Goal: Find contact information: Find contact information

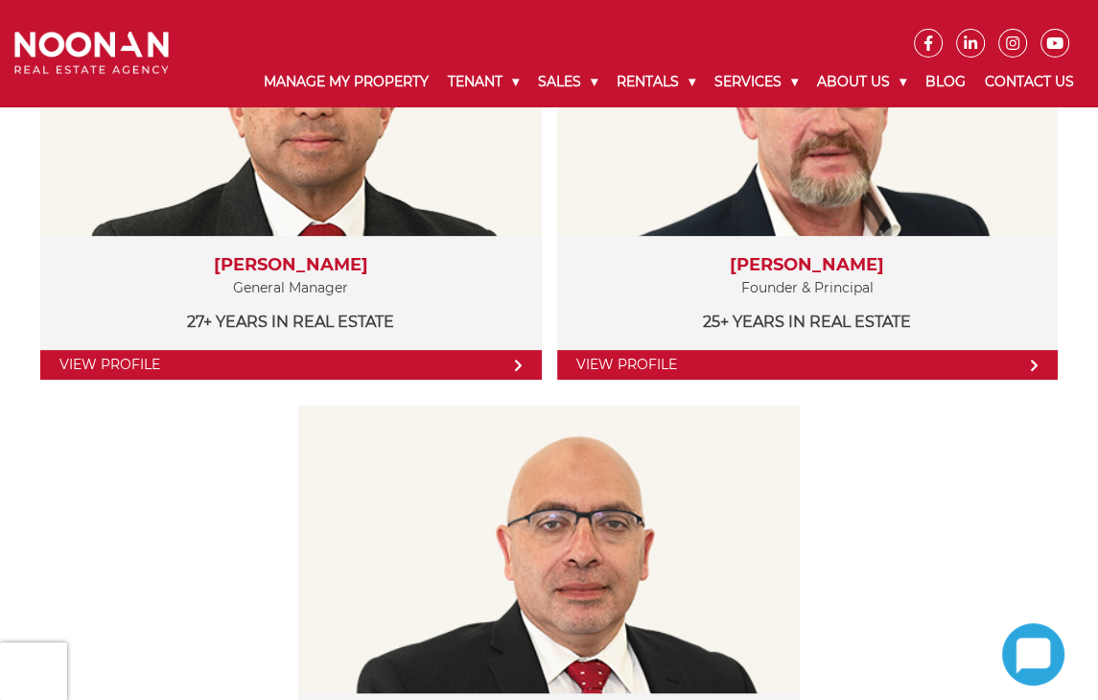
scroll to position [578, 0]
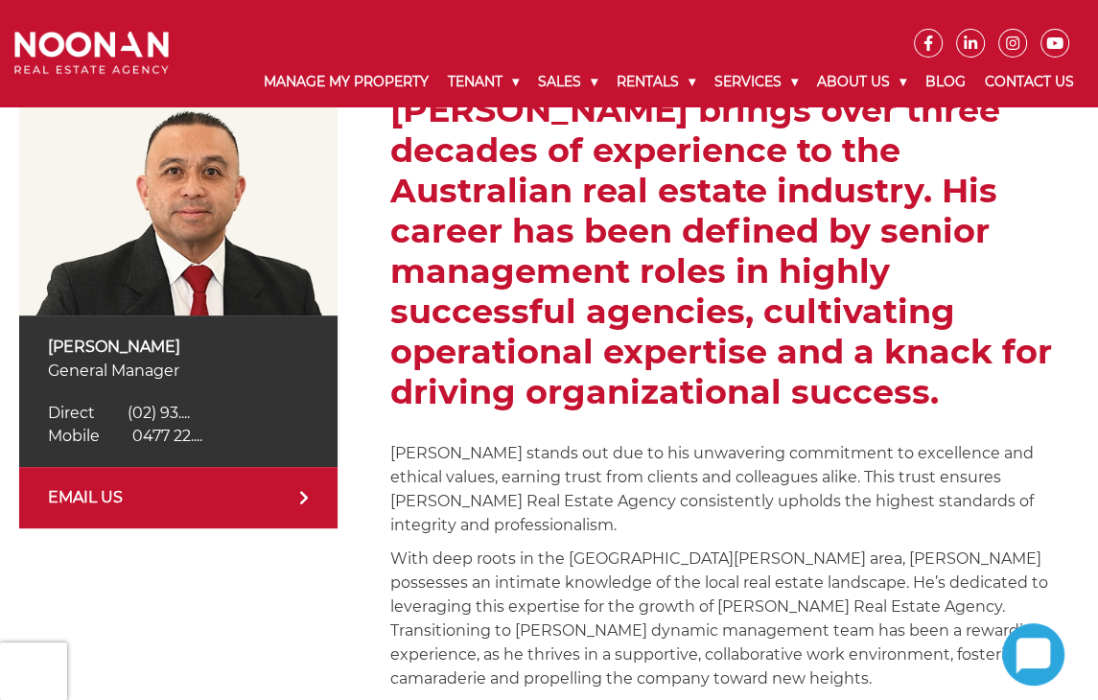
scroll to position [322, 0]
drag, startPoint x: 33, startPoint y: 340, endPoint x: 194, endPoint y: 335, distance: 161.2
click at [194, 335] on div "Martin Reyes General Manager Direct (02) 9330 6850 Direct (02) 93.... Mobile 04…" at bounding box center [178, 392] width 318 height 152
copy p "Martin Reyes"
click at [190, 438] on span "0477 22...." at bounding box center [167, 436] width 70 height 18
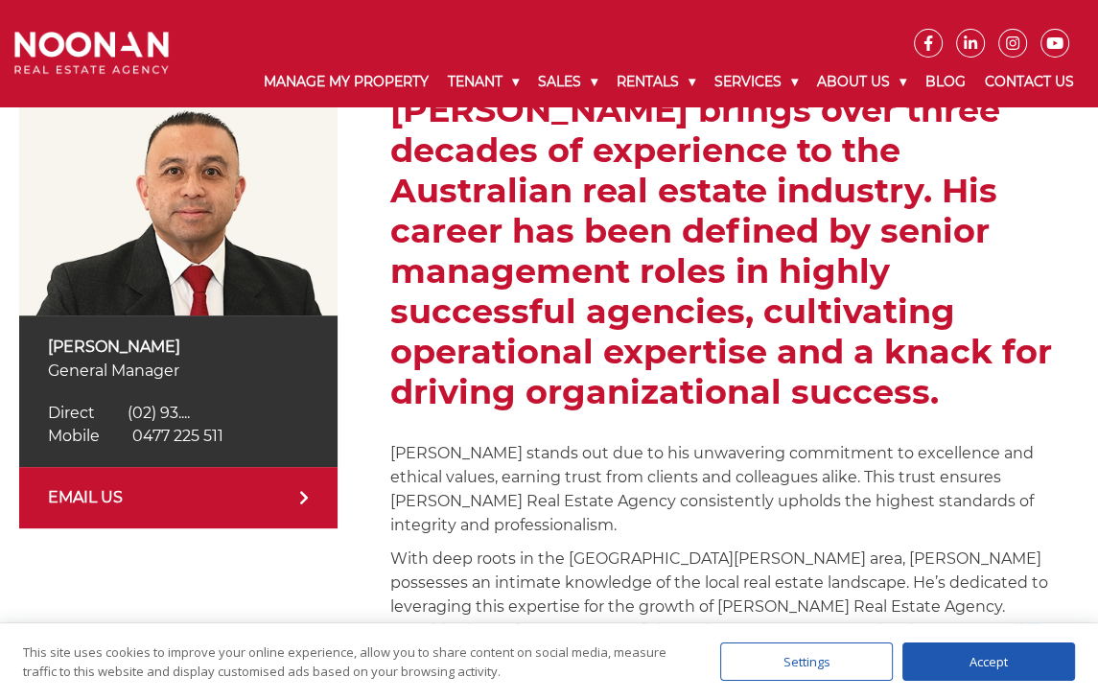
copy span "0477 225 511"
drag, startPoint x: 251, startPoint y: 426, endPoint x: 119, endPoint y: 445, distance: 133.8
click at [119, 445] on div "Mobile 0477 225 511 Mobile 0477 22...." at bounding box center [178, 436] width 261 height 23
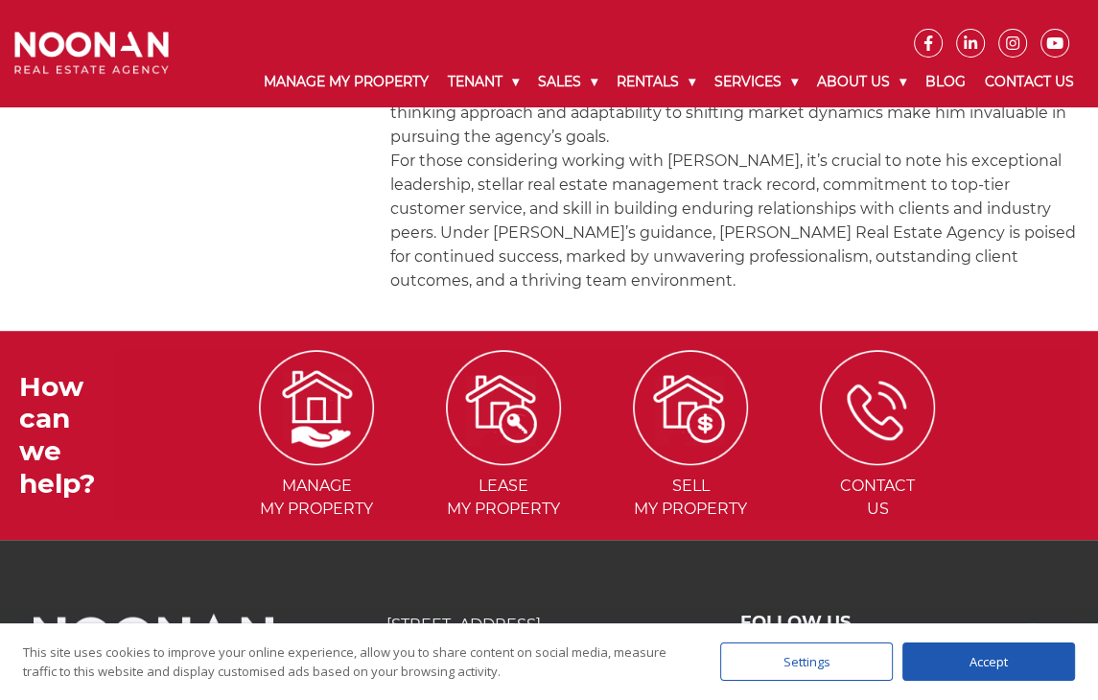
scroll to position [1049, 0]
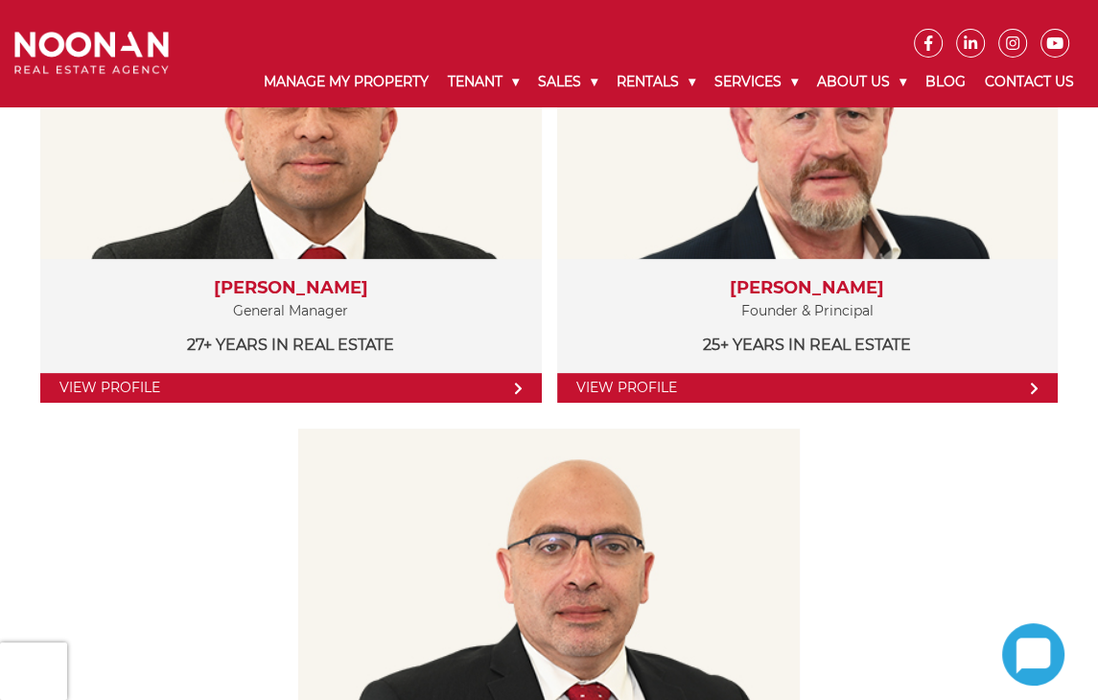
scroll to position [482, 0]
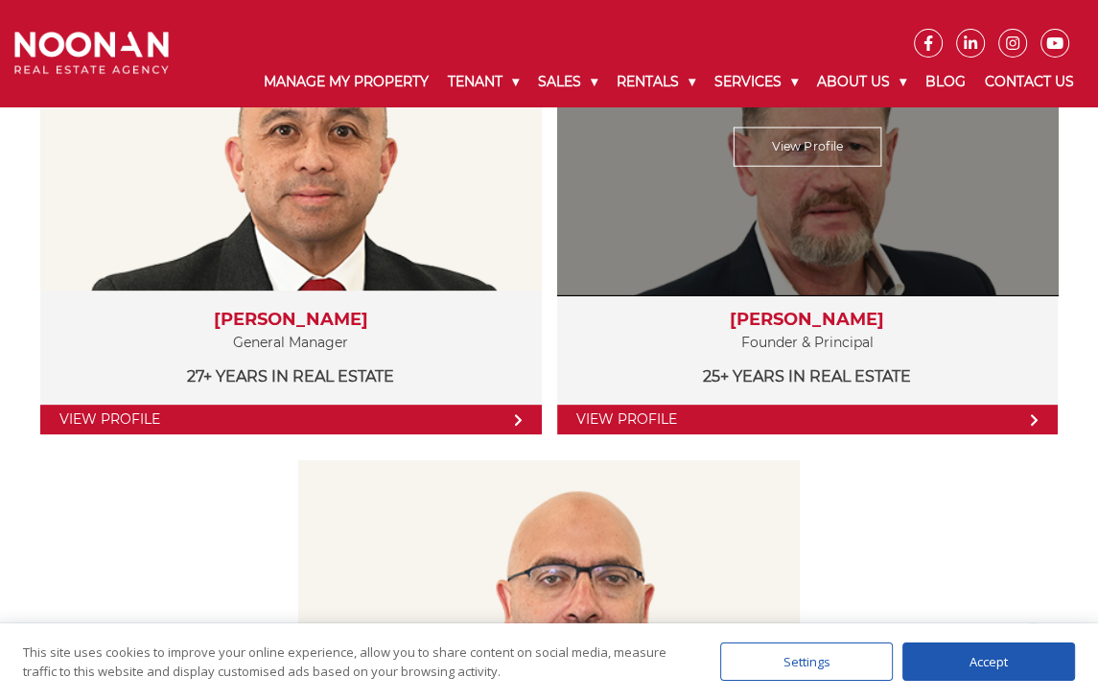
click at [796, 412] on link "View Profile" at bounding box center [808, 420] width 502 height 30
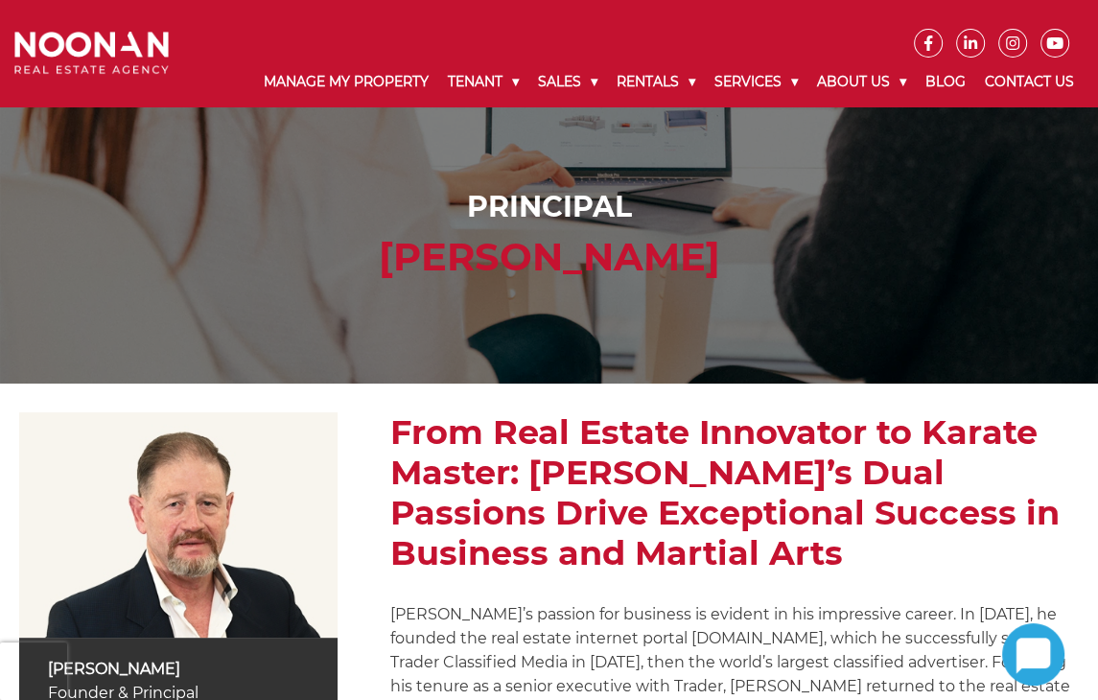
drag, startPoint x: 334, startPoint y: 264, endPoint x: 796, endPoint y: 258, distance: 462.4
click at [796, 258] on h2 "Michael Noonan" at bounding box center [549, 257] width 1060 height 46
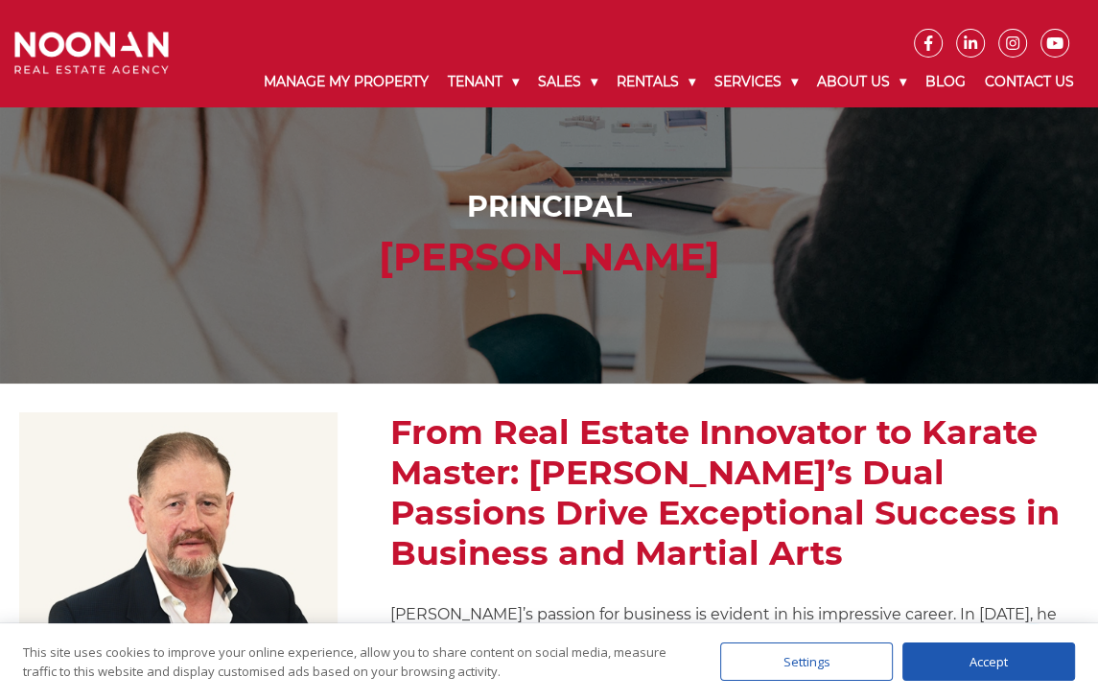
copy h2 "Michael Noonan"
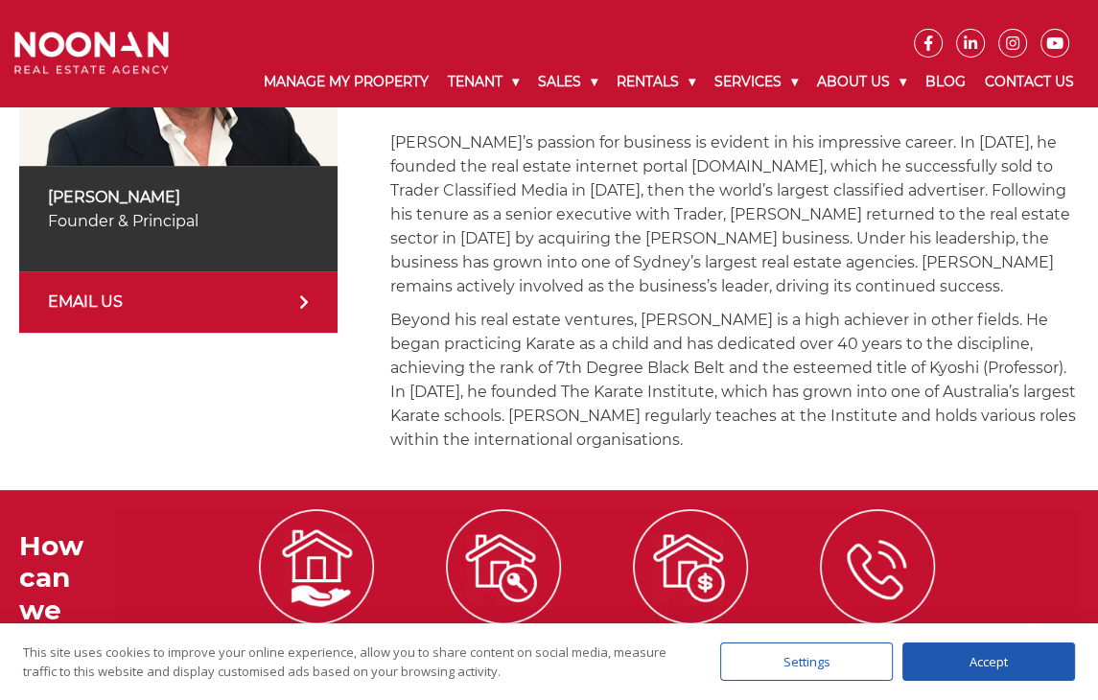
scroll to position [476, 0]
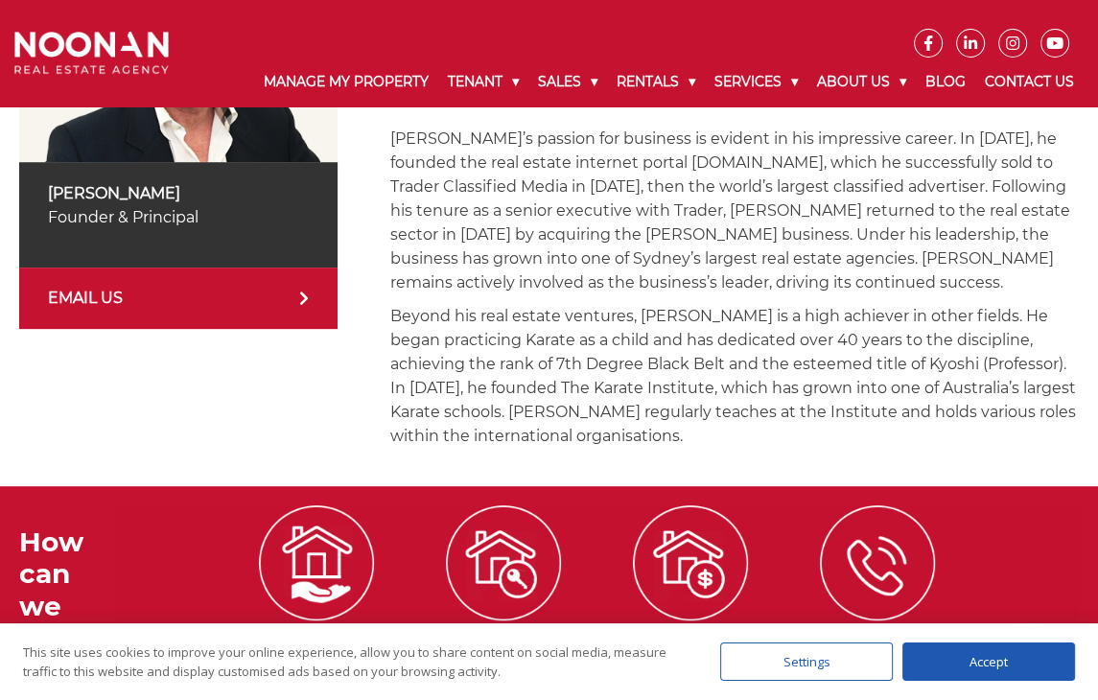
click at [253, 308] on link "EMAIL US" at bounding box center [178, 298] width 318 height 61
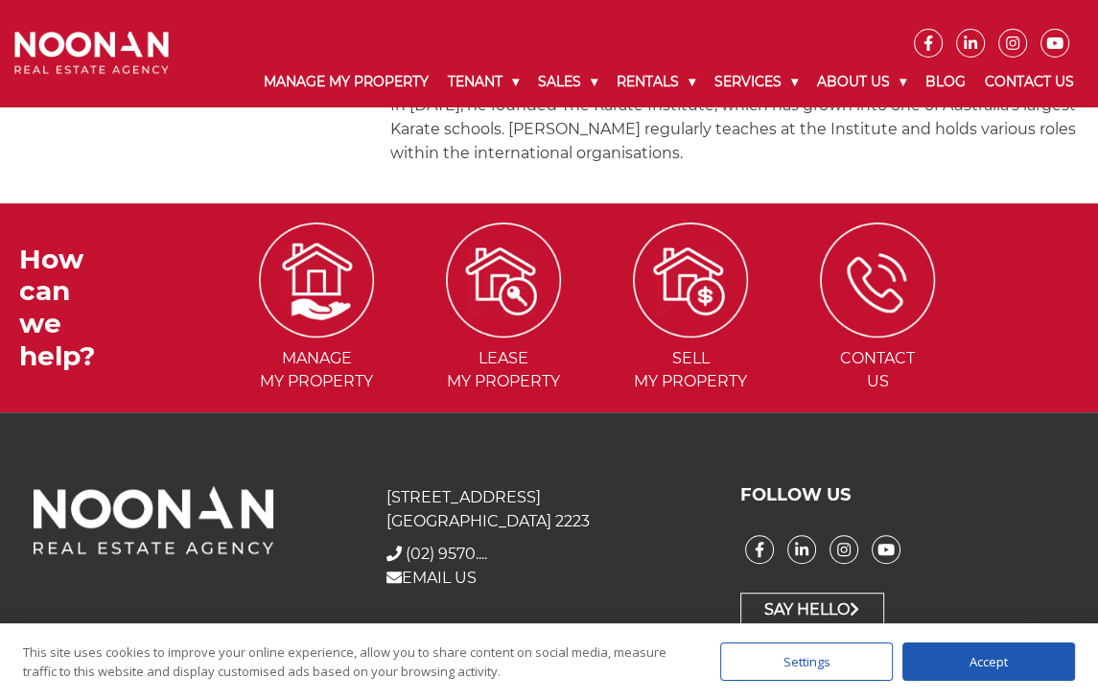
scroll to position [0, 0]
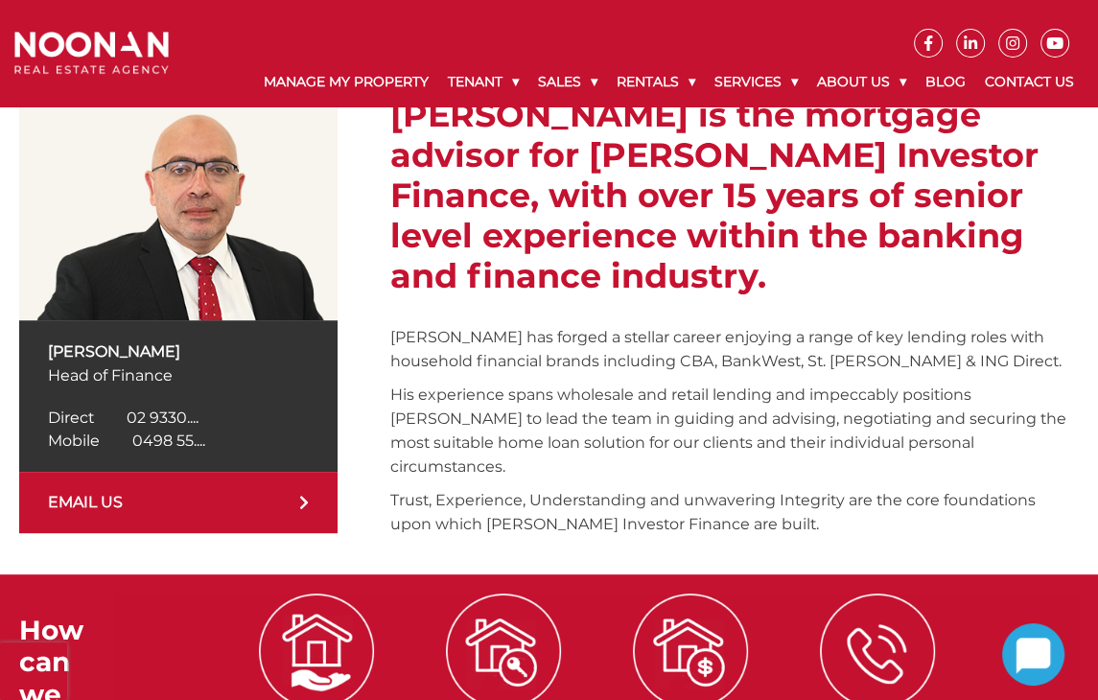
scroll to position [356, 0]
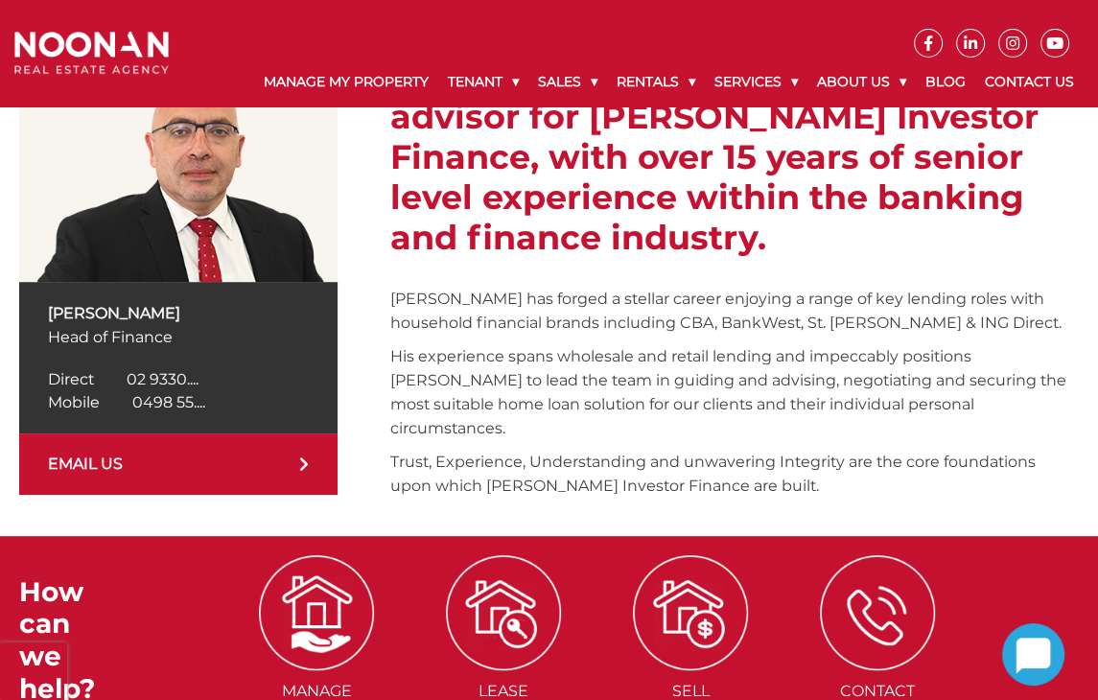
click at [184, 404] on span "0498 55...." at bounding box center [168, 402] width 73 height 18
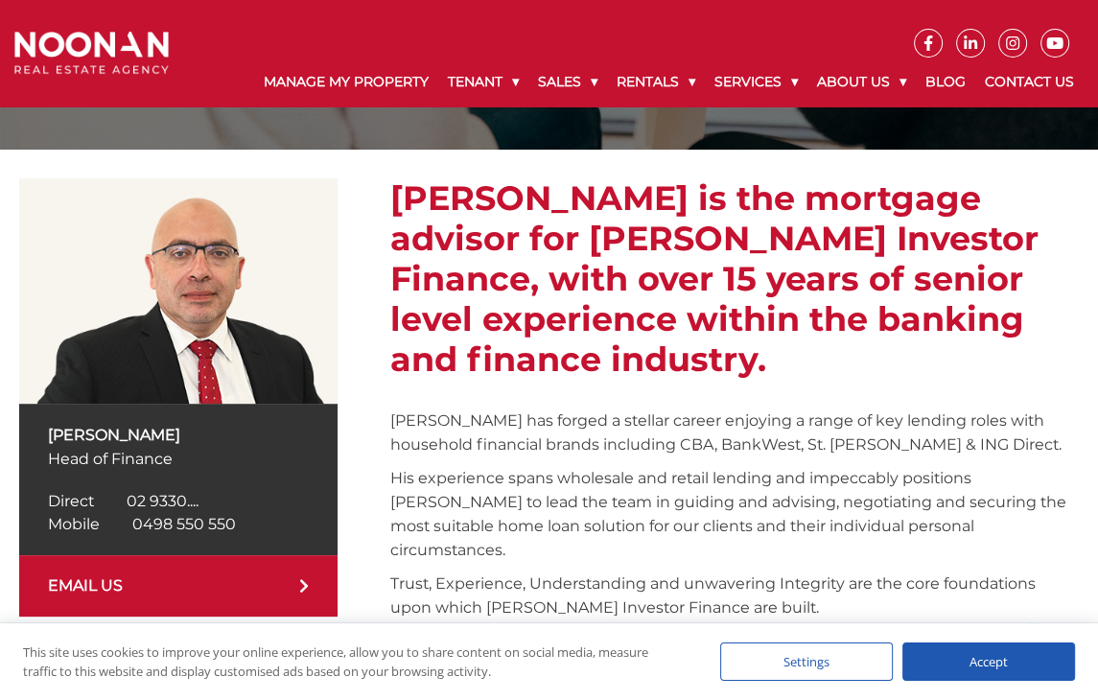
scroll to position [233, 0]
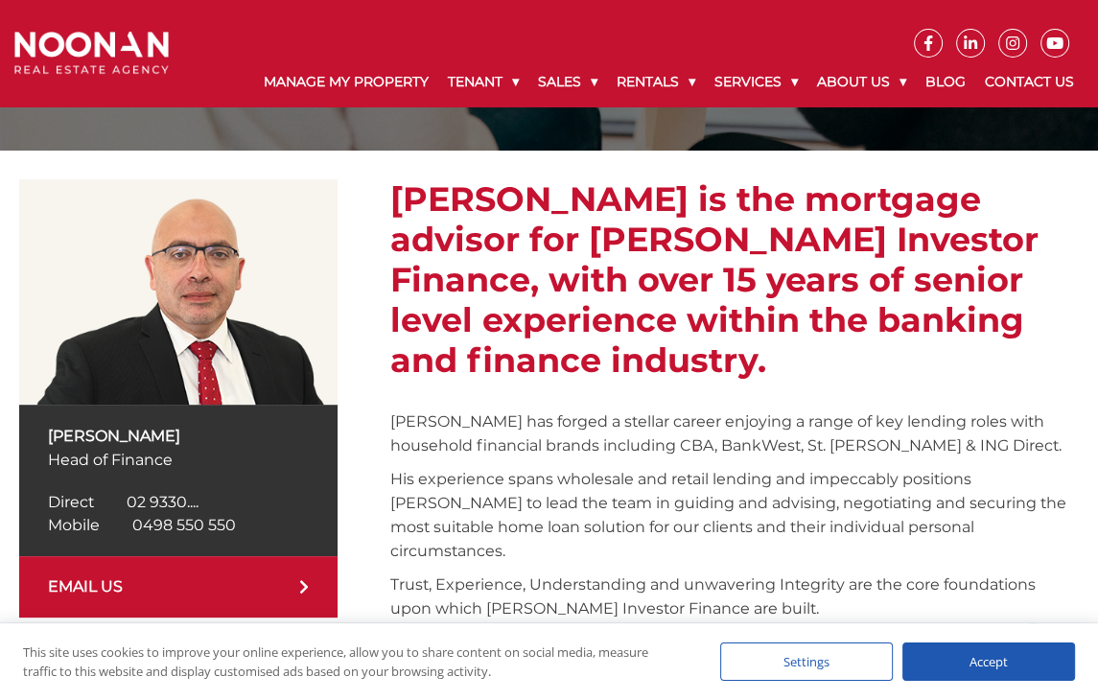
copy p "[PERSON_NAME]"
drag, startPoint x: 45, startPoint y: 427, endPoint x: 199, endPoint y: 427, distance: 153.5
click at [199, 427] on div "[PERSON_NAME] Head of Finance Direct 02 9330 6812 Direct 02 9330.... Mobile [PH…" at bounding box center [178, 481] width 318 height 152
drag, startPoint x: 265, startPoint y: 522, endPoint x: 134, endPoint y: 528, distance: 130.6
click at [134, 528] on div "Mobile 0498 550 550 Mobile 0498 55...." at bounding box center [178, 525] width 261 height 23
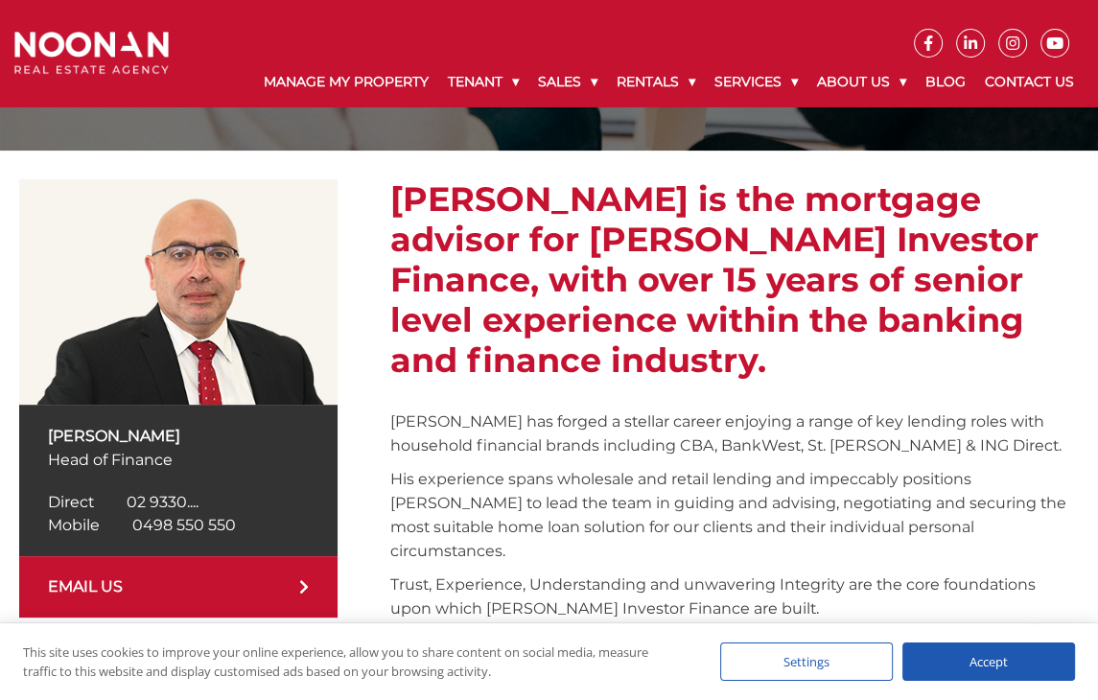
copy span "0498 550 550"
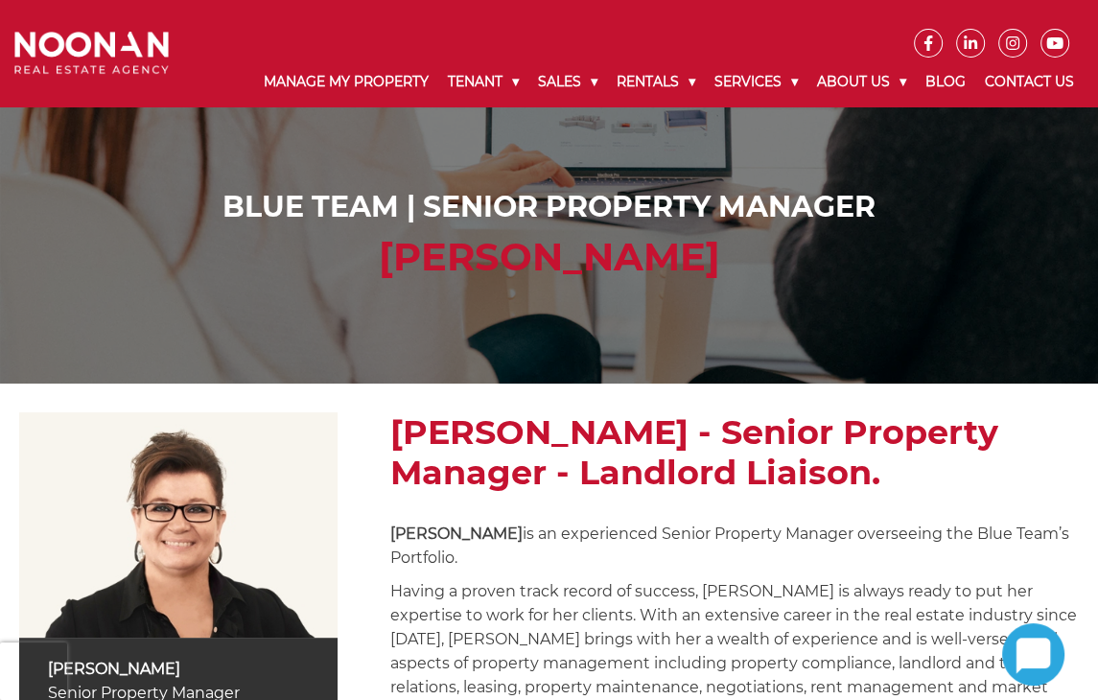
drag, startPoint x: 370, startPoint y: 237, endPoint x: 742, endPoint y: 247, distance: 372.3
click at [742, 247] on h2 "[PERSON_NAME]" at bounding box center [549, 257] width 1060 height 46
copy h2 "[PERSON_NAME]"
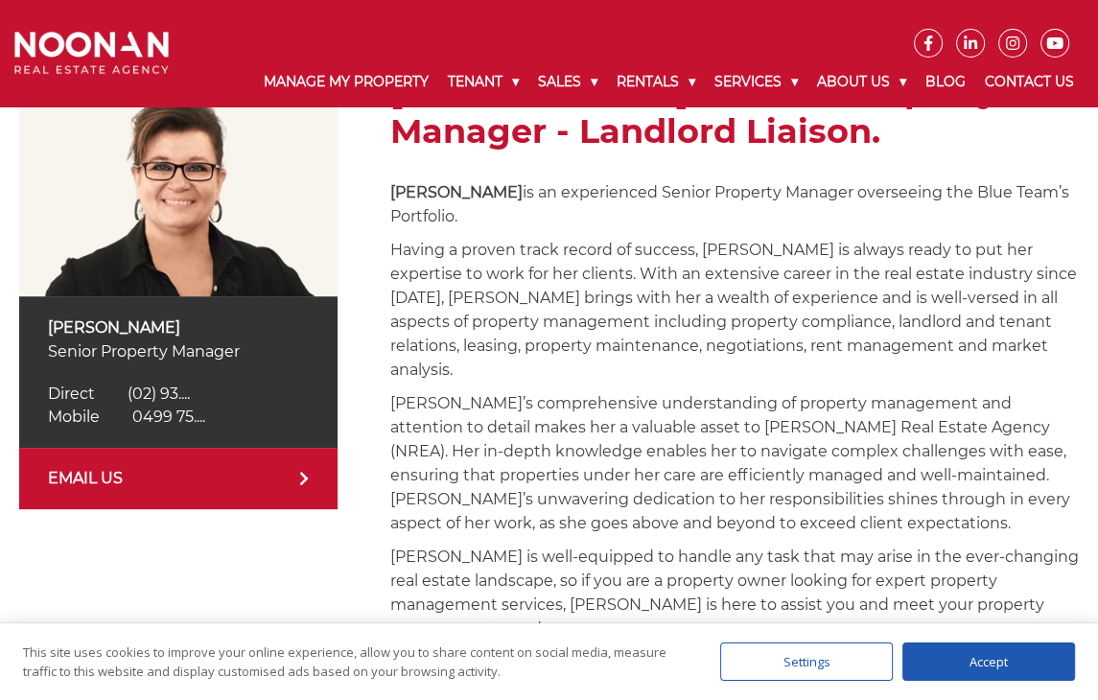
scroll to position [370, 0]
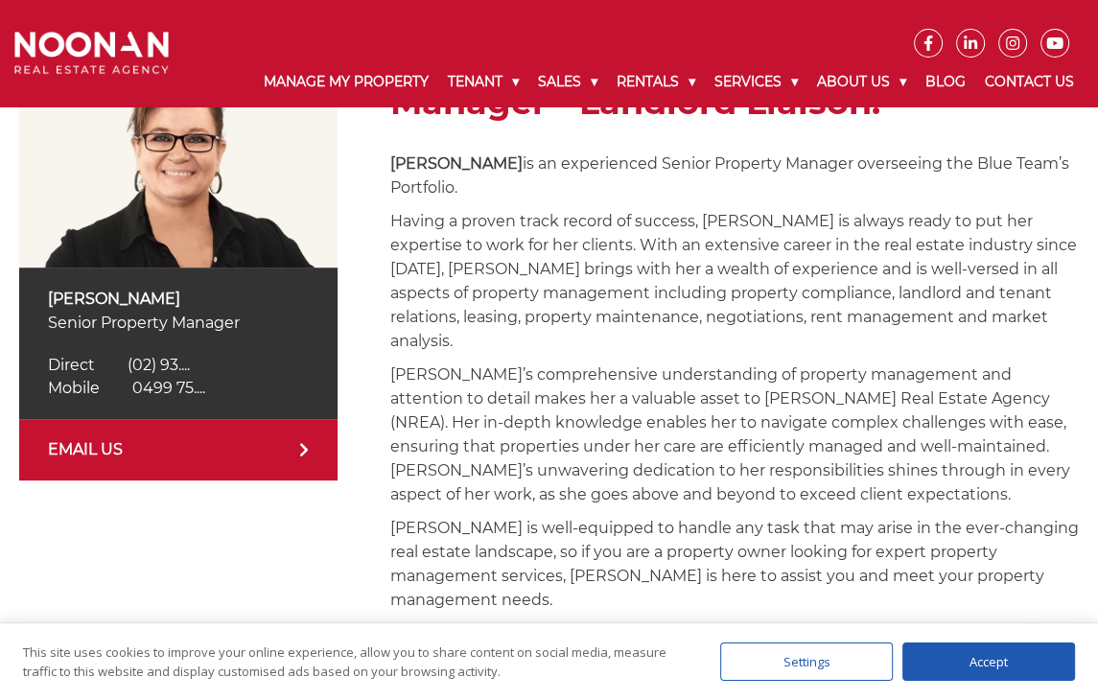
click at [198, 391] on span "0499 75...." at bounding box center [168, 388] width 73 height 18
drag, startPoint x: 267, startPoint y: 386, endPoint x: 115, endPoint y: 389, distance: 151.6
click at [115, 389] on div "Mobile 0499 757 566 Mobile 0499 75...." at bounding box center [178, 388] width 261 height 23
copy span "0499 757 566"
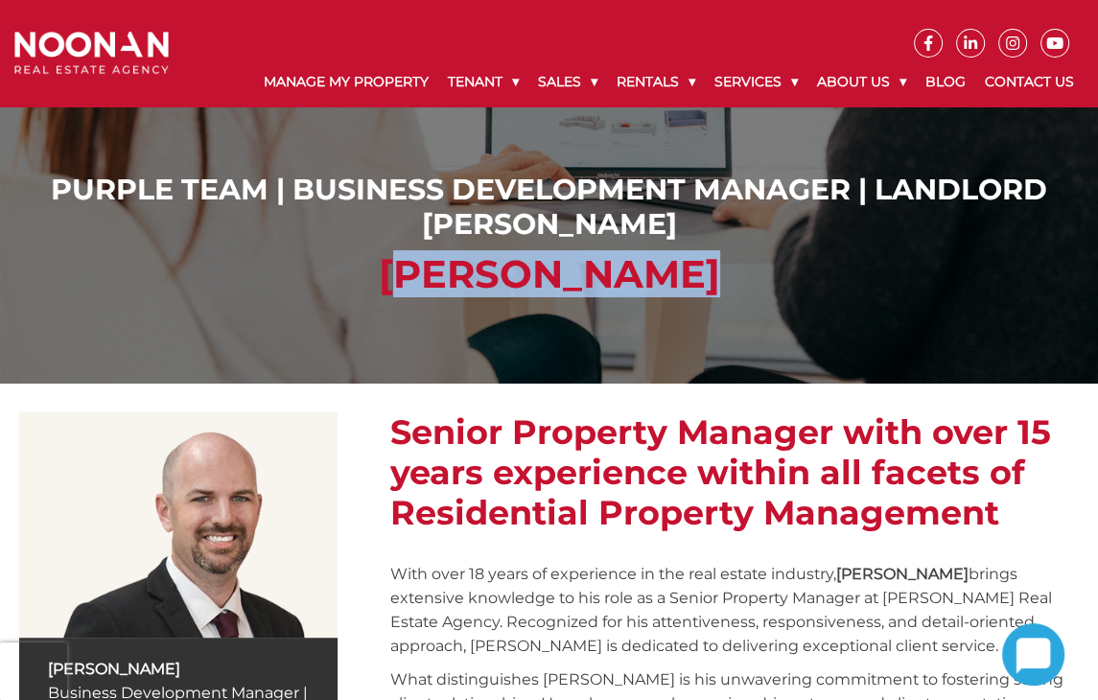
drag, startPoint x: 375, startPoint y: 272, endPoint x: 690, endPoint y: 283, distance: 314.8
click at [690, 283] on h2 "[PERSON_NAME]" at bounding box center [549, 274] width 1060 height 46
copy h2 "[PERSON_NAME]"
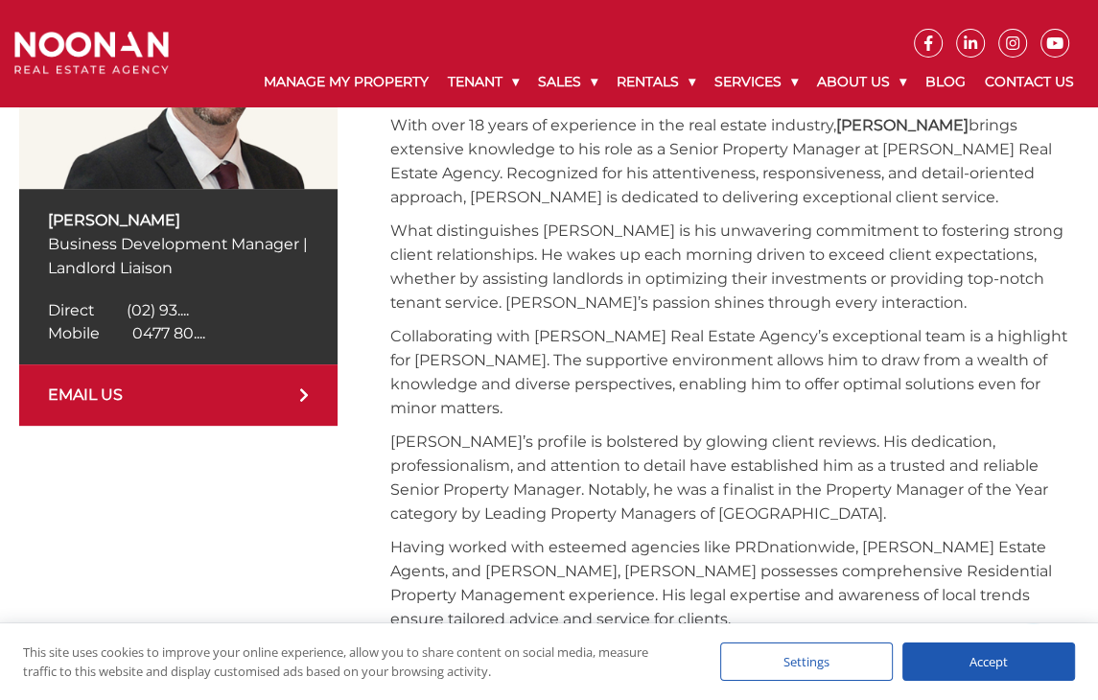
scroll to position [452, 0]
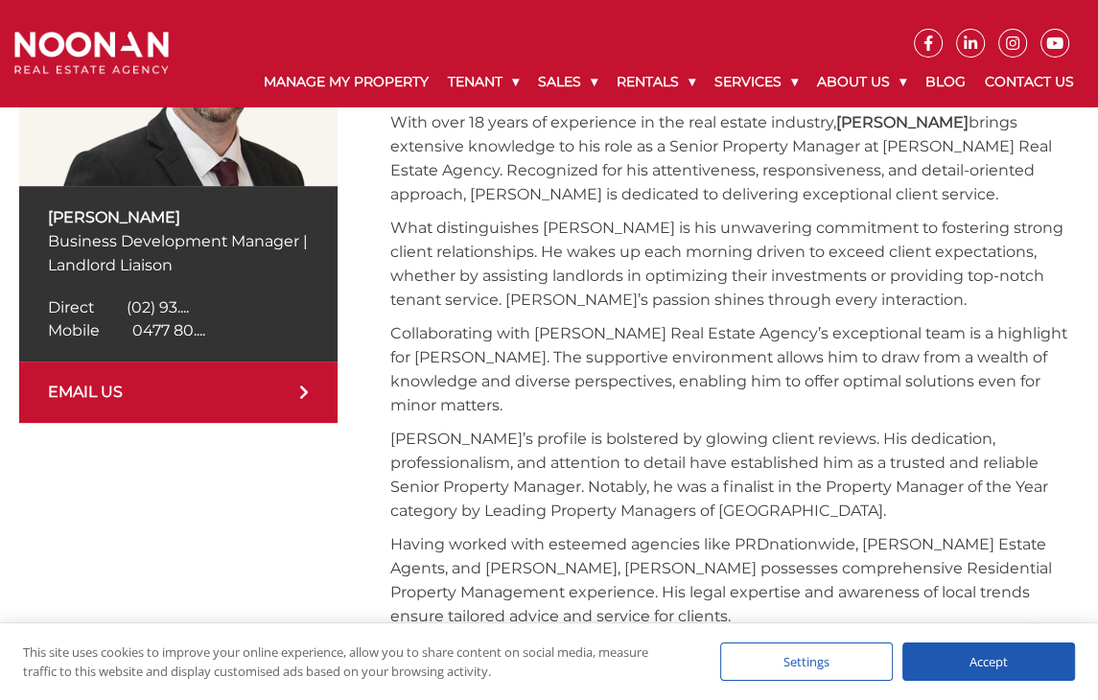
click at [205, 325] on span "0477 80...." at bounding box center [168, 330] width 73 height 18
drag, startPoint x: 267, startPoint y: 331, endPoint x: 91, endPoint y: 331, distance: 175.5
click at [91, 331] on div "Mobile 0477 800 484 Mobile 0477 80...." at bounding box center [178, 330] width 261 height 23
copy link "e 0477 800 484"
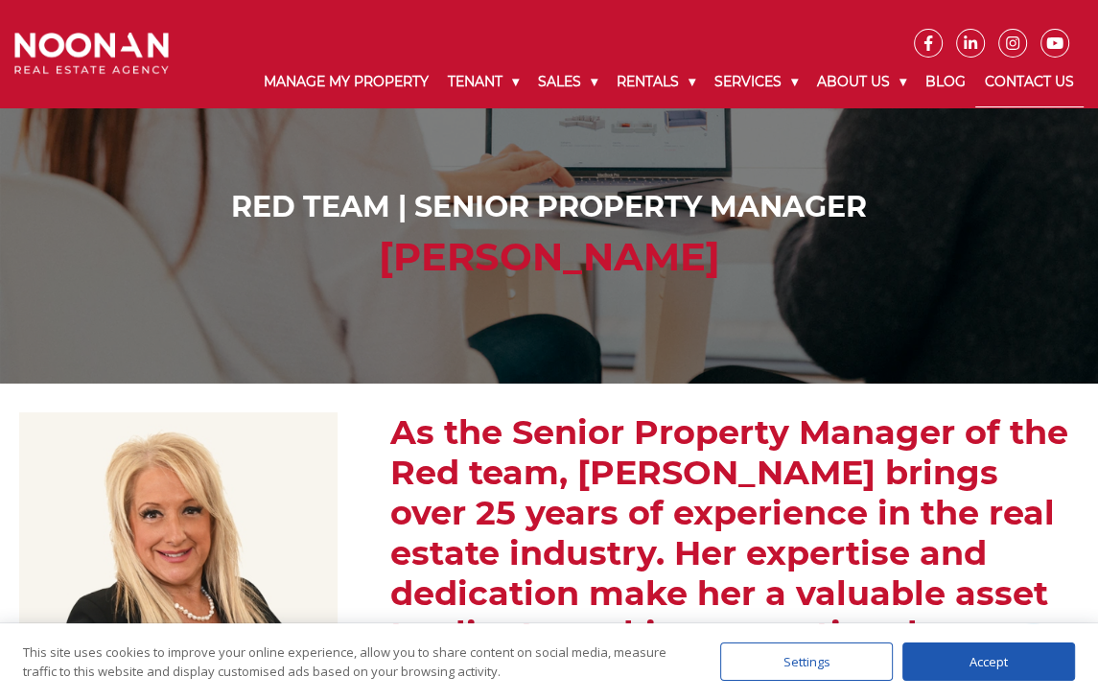
click at [1042, 72] on link "Contact Us" at bounding box center [1030, 83] width 108 height 50
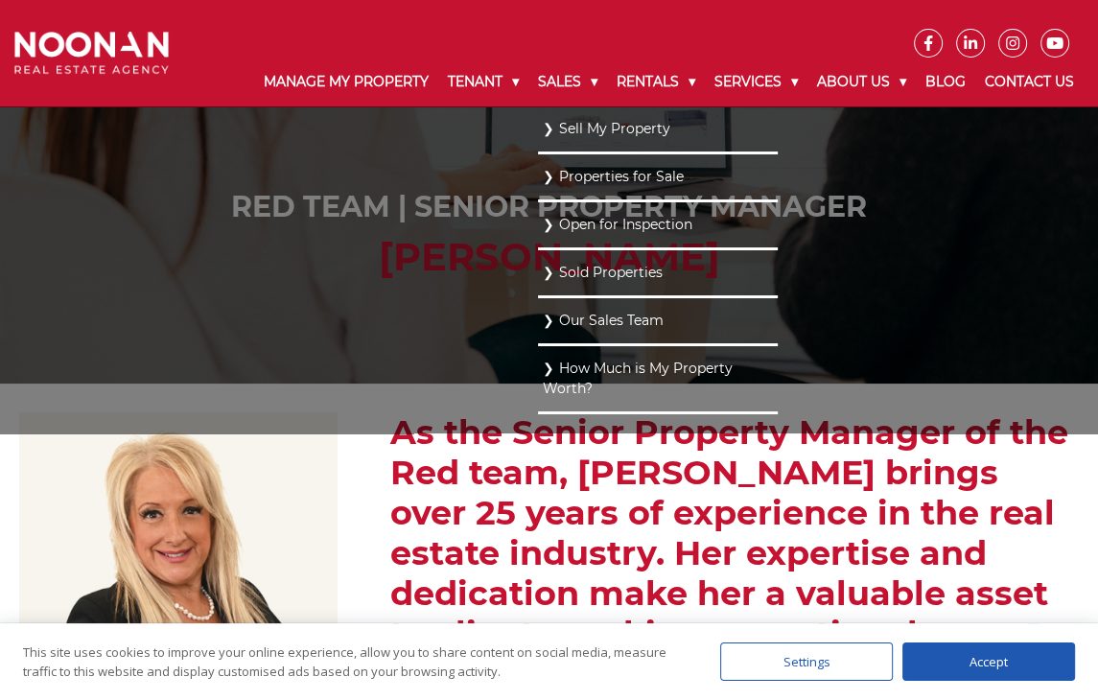
click at [538, 299] on ul "Sell My Property Properties for Sale Open for Inspection Sold Properties Our Sa…" at bounding box center [658, 269] width 240 height 327
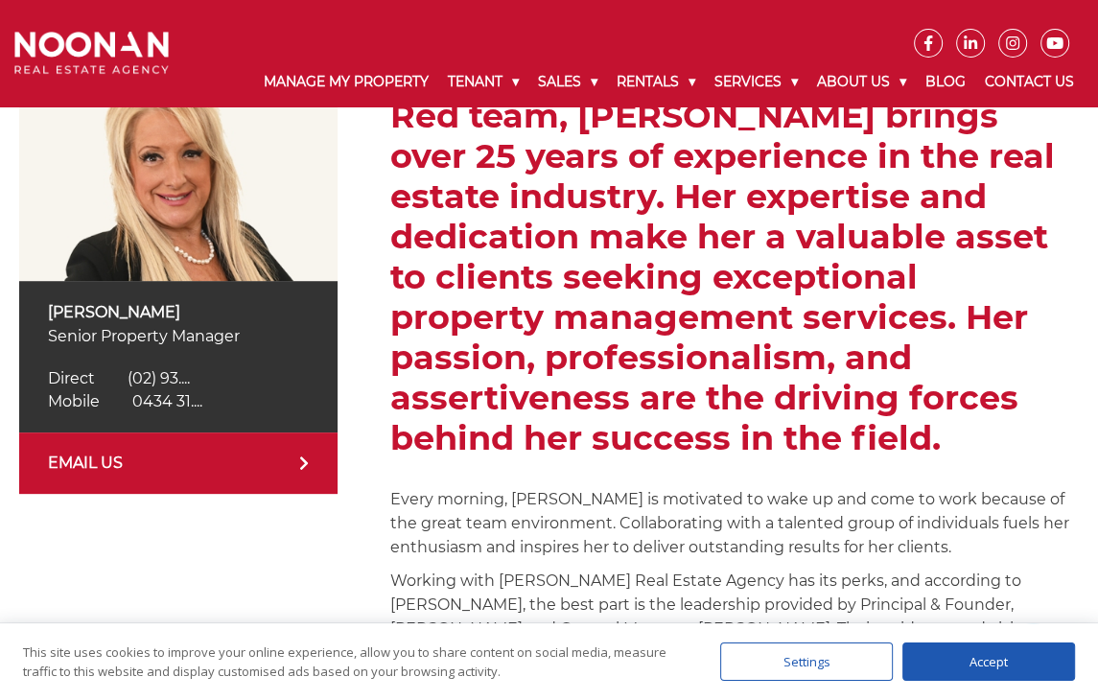
scroll to position [357, 0]
click at [200, 395] on span "0434 31...." at bounding box center [167, 401] width 70 height 18
drag, startPoint x: 38, startPoint y: 316, endPoint x: 309, endPoint y: 293, distance: 271.5
click at [309, 293] on div "Anna Stratikopoulos Senior Property Manager Direct (02) 9330 6830 Direct (02) 9…" at bounding box center [178, 357] width 318 height 152
copy p "Anna Stratikopoulos"
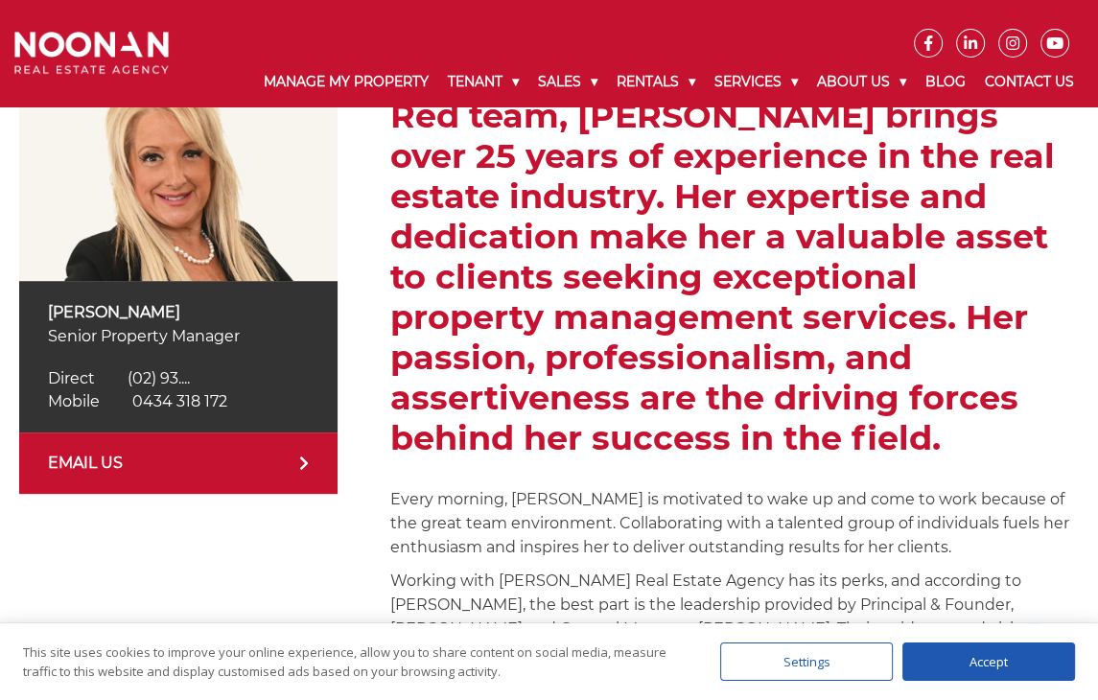
drag, startPoint x: 286, startPoint y: 408, endPoint x: 130, endPoint y: 400, distance: 155.6
click at [130, 400] on div "Mobile 0434 318 172 Mobile 0434 31...." at bounding box center [178, 401] width 261 height 23
copy span "0434 318 172"
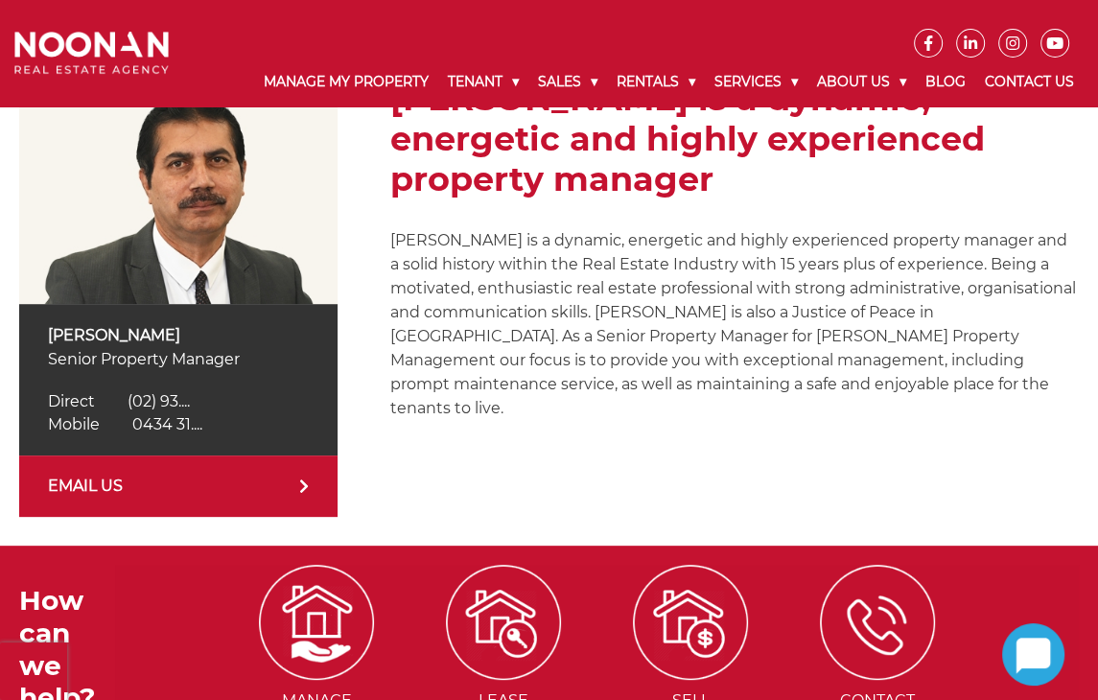
scroll to position [418, 0]
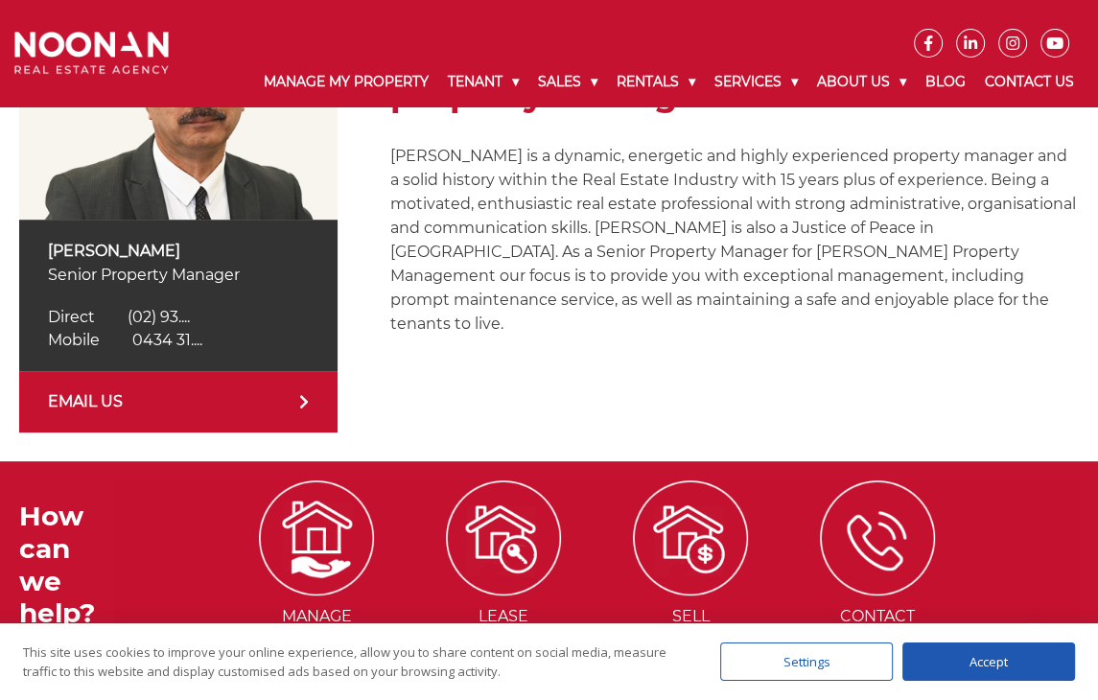
click at [172, 335] on span "0434 31...." at bounding box center [167, 340] width 70 height 18
drag, startPoint x: 244, startPoint y: 332, endPoint x: 130, endPoint y: 339, distance: 113.4
click at [130, 339] on div "Mobile 0434 318 180 Mobile 0434 31...." at bounding box center [178, 340] width 261 height 23
copy span "0434 318 180"
drag, startPoint x: 37, startPoint y: 241, endPoint x: 179, endPoint y: 239, distance: 142.0
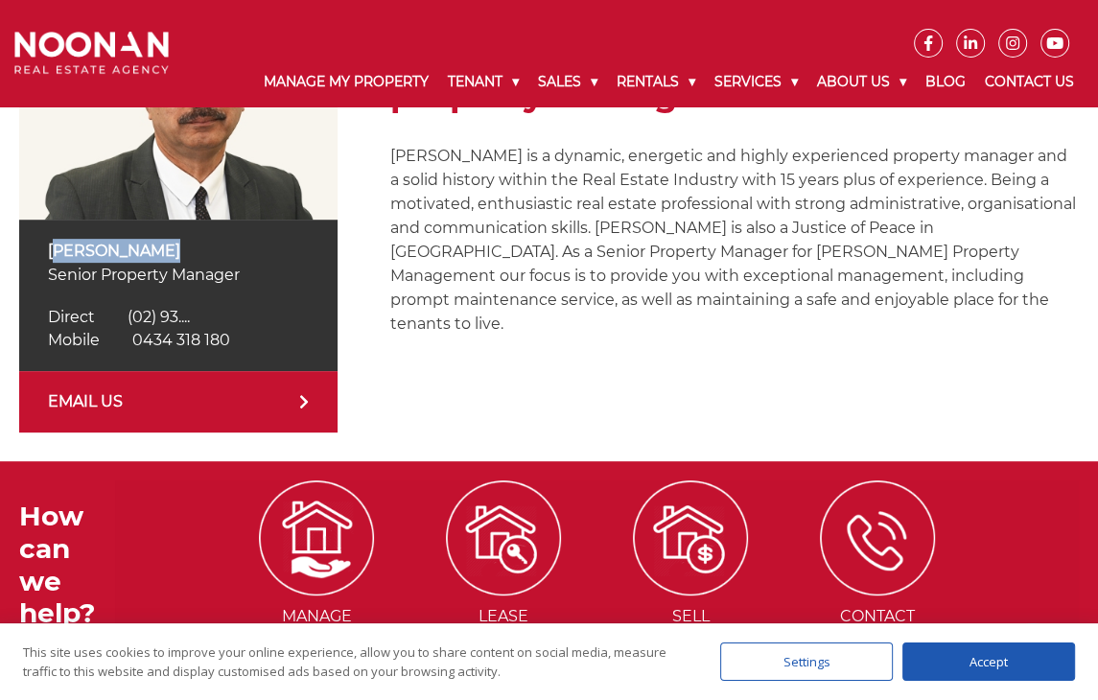
click at [179, 239] on div "Vidhan Verma Senior Property Manager Direct (02) 9330 6810 Direct (02) 93.... M…" at bounding box center [178, 296] width 318 height 152
copy p "[PERSON_NAME]"
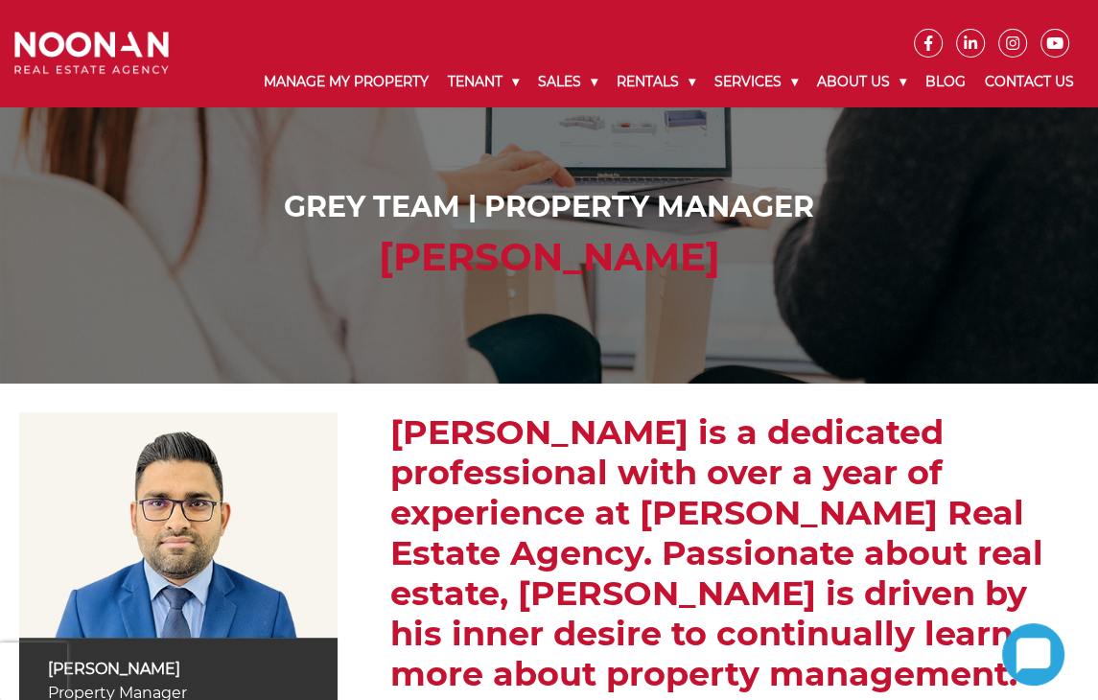
scroll to position [441, 0]
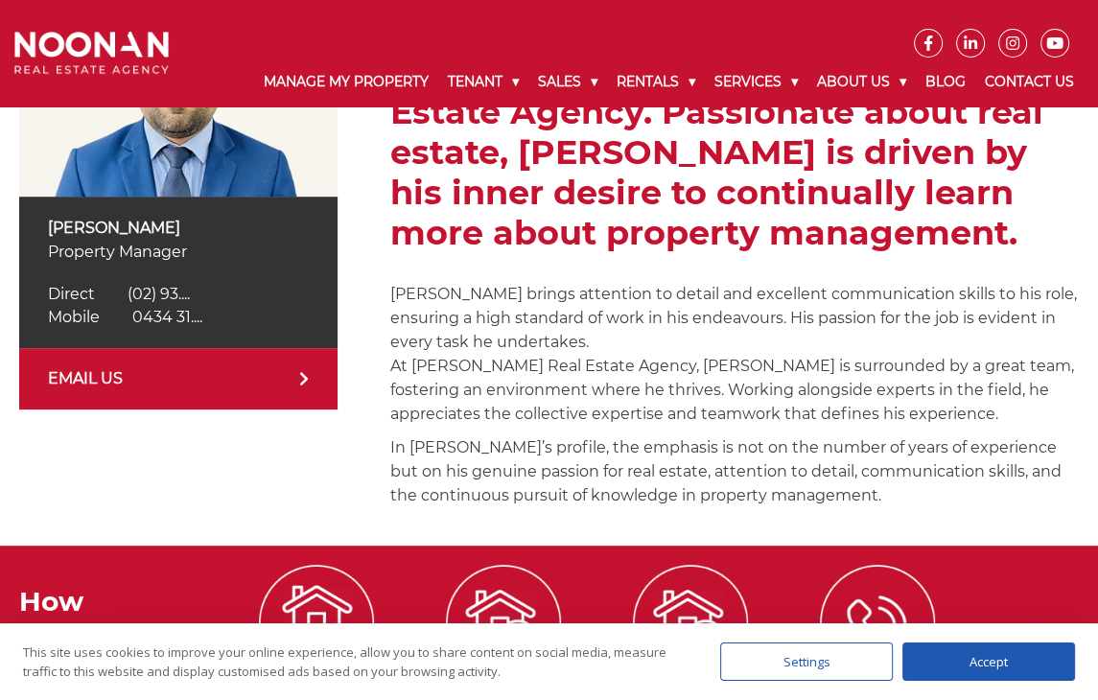
drag, startPoint x: 50, startPoint y: 220, endPoint x: 210, endPoint y: 222, distance: 160.2
click at [210, 222] on p "[PERSON_NAME]" at bounding box center [178, 228] width 261 height 24
copy p "[PERSON_NAME]"
click at [191, 327] on div "Mobile 0434 318 171 Mobile 0434 31...." at bounding box center [178, 317] width 261 height 23
drag, startPoint x: 243, startPoint y: 315, endPoint x: 115, endPoint y: 314, distance: 127.6
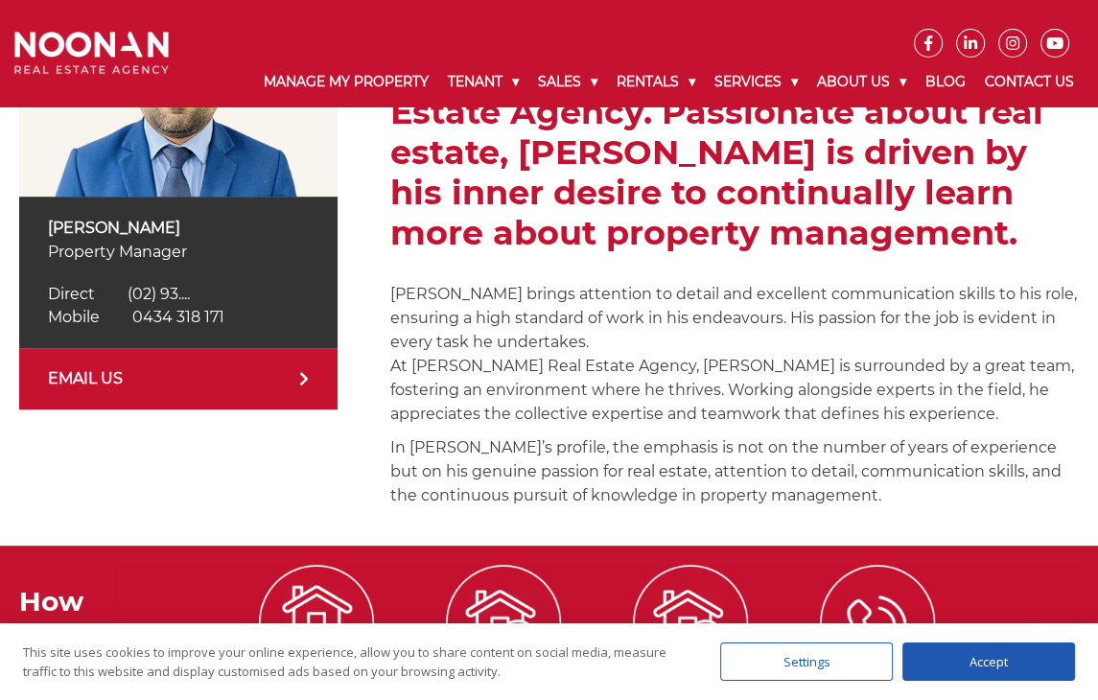
click at [115, 314] on div "Mobile 0434 318 171 Mobile 0434 31...." at bounding box center [178, 317] width 261 height 23
copy span "0434 318 171"
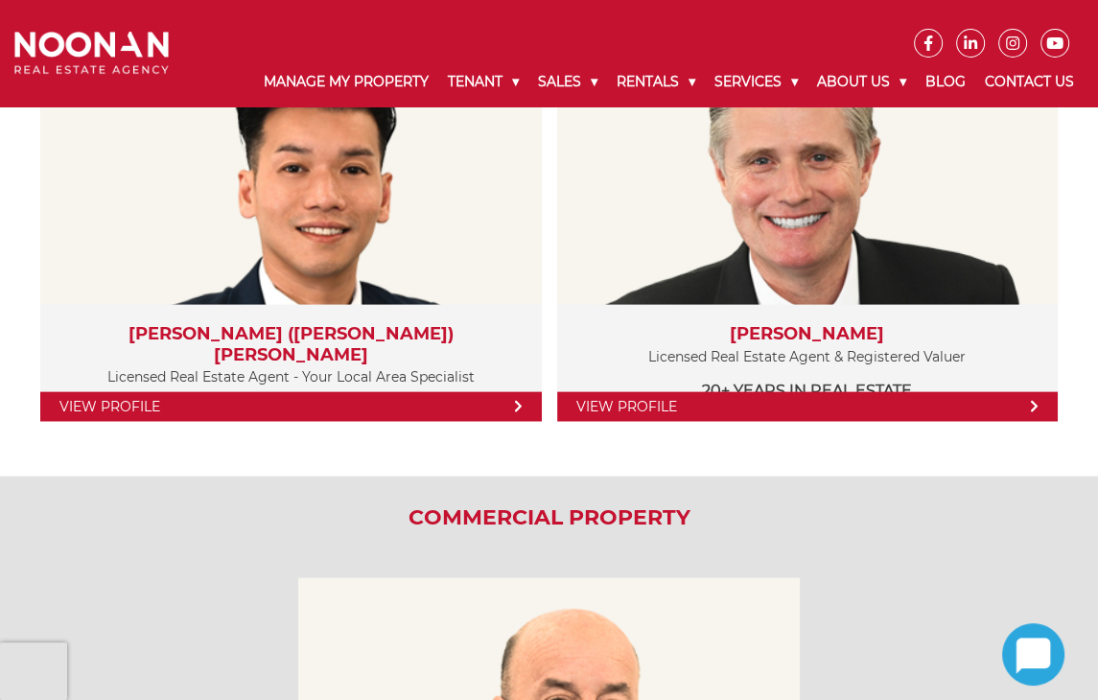
scroll to position [3021, 0]
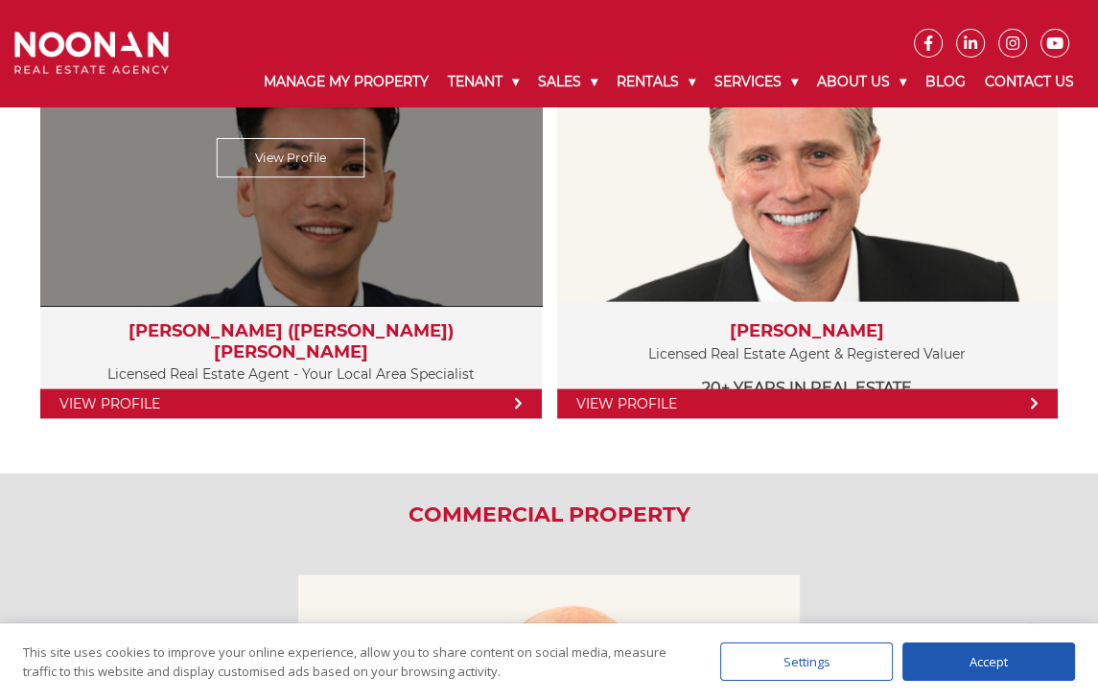
click at [321, 394] on link "View Profile" at bounding box center [291, 404] width 502 height 30
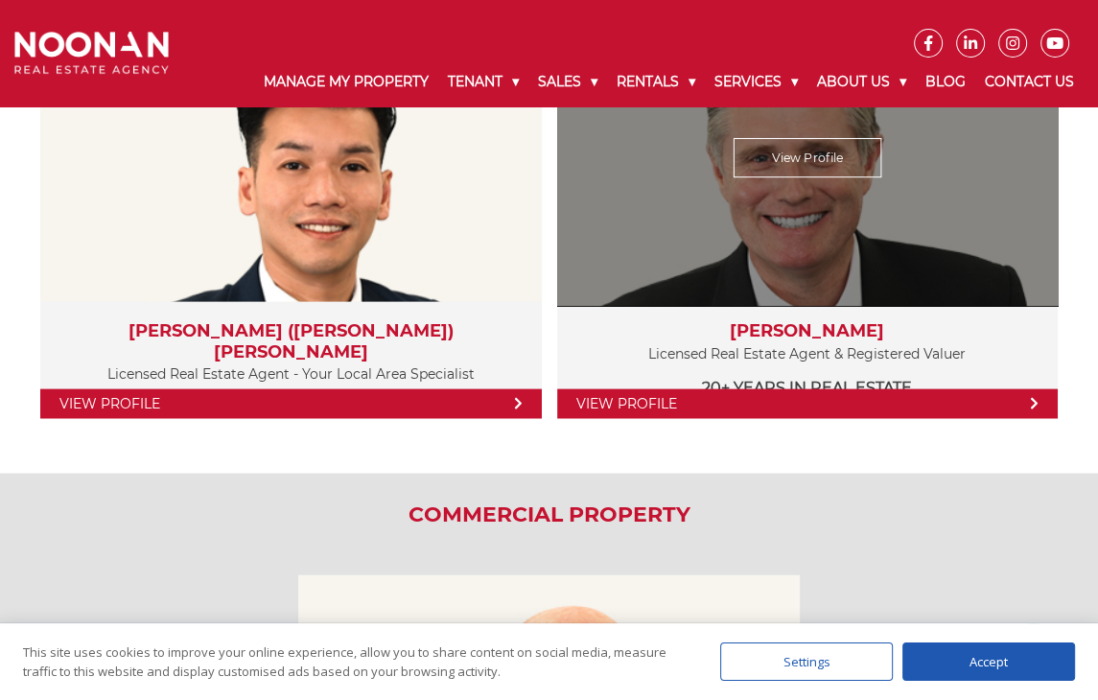
click at [821, 331] on h3 "[PERSON_NAME]" at bounding box center [807, 331] width 463 height 21
click at [712, 389] on link "View Profile" at bounding box center [808, 404] width 502 height 30
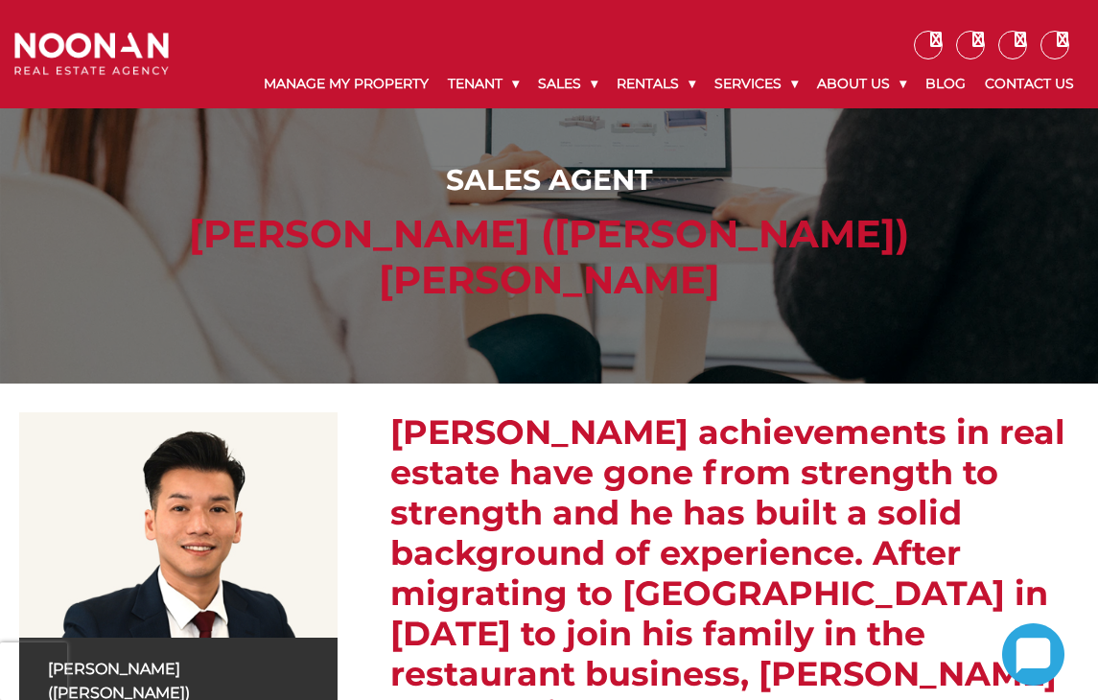
scroll to position [332, 0]
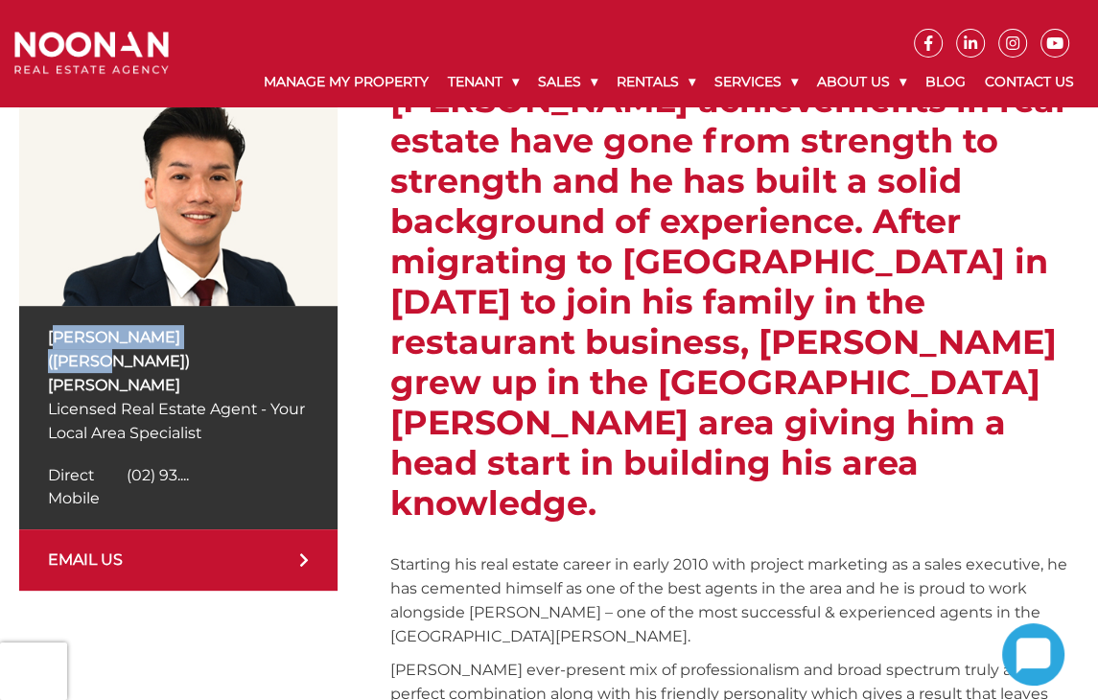
drag, startPoint x: 28, startPoint y: 338, endPoint x: 292, endPoint y: 323, distance: 264.2
click at [292, 323] on div "Simon (Xin Rong) Cai Licensed Real Estate Agent - Your Local Area Specialist Di…" at bounding box center [178, 417] width 318 height 223
copy p "Simon (Xin Rong) Cai"
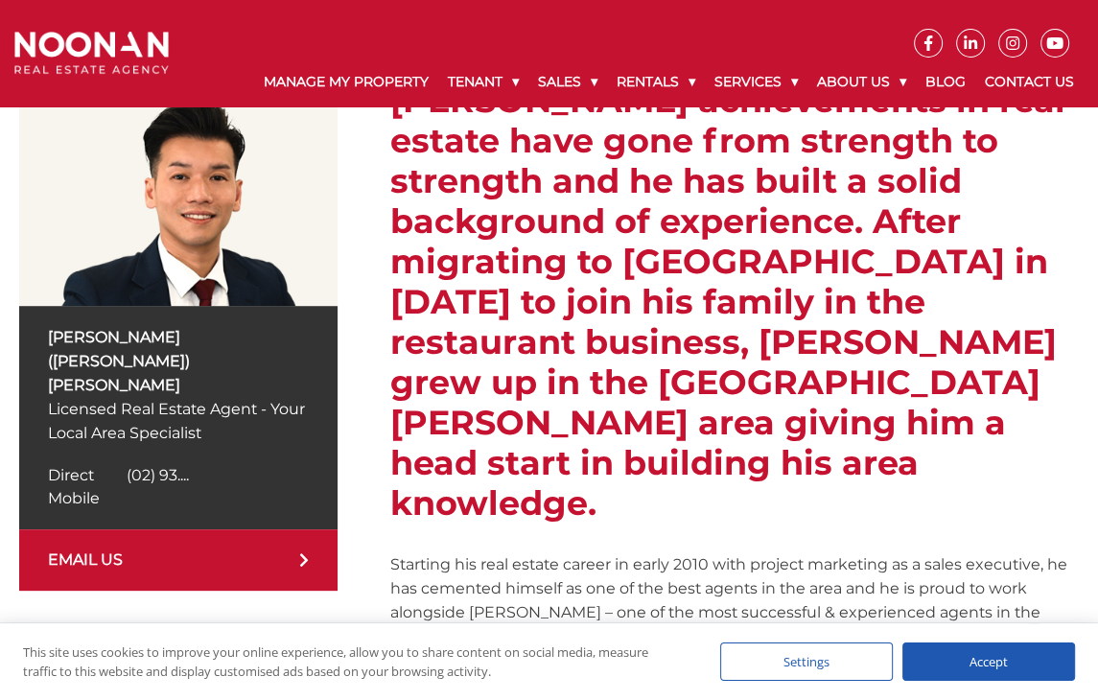
click at [182, 466] on span "(02) 93...." at bounding box center [158, 475] width 62 height 18
copy span "(02) 9330 6813"
drag, startPoint x: 253, startPoint y: 419, endPoint x: 128, endPoint y: 423, distance: 125.7
click at [128, 464] on div "Direct (02) 9330 6813 Direct (02) 93...." at bounding box center [178, 475] width 261 height 23
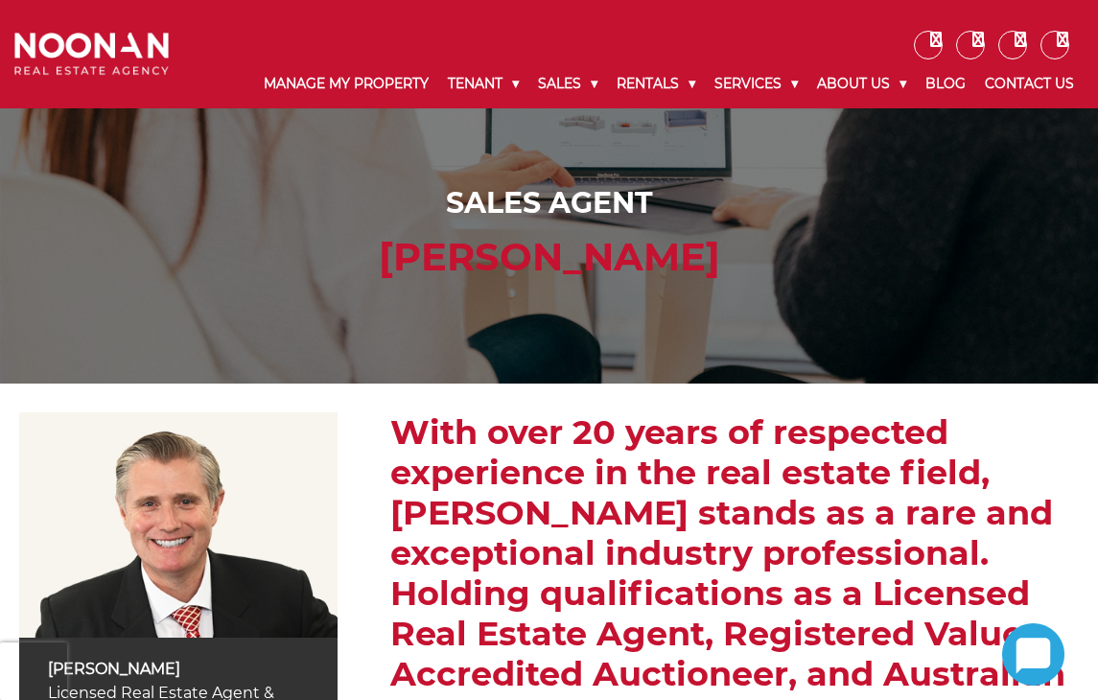
scroll to position [265, 0]
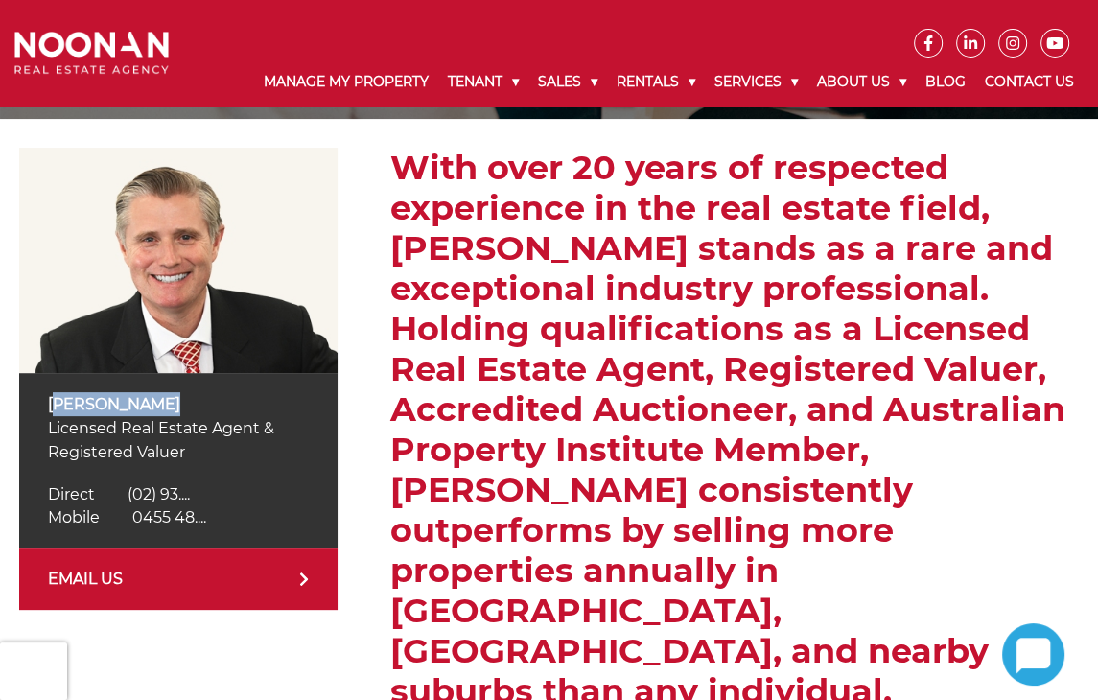
drag, startPoint x: 0, startPoint y: 0, endPoint x: 197, endPoint y: 400, distance: 445.7
click at [197, 400] on div "David Hughes Licensed Real Estate Agent & Registered Valuer Direct (02) 9330 68…" at bounding box center [178, 461] width 318 height 176
copy p "[PERSON_NAME]"
click at [199, 522] on span "0455 48...." at bounding box center [169, 517] width 74 height 18
drag, startPoint x: 253, startPoint y: 519, endPoint x: 109, endPoint y: 519, distance: 143.9
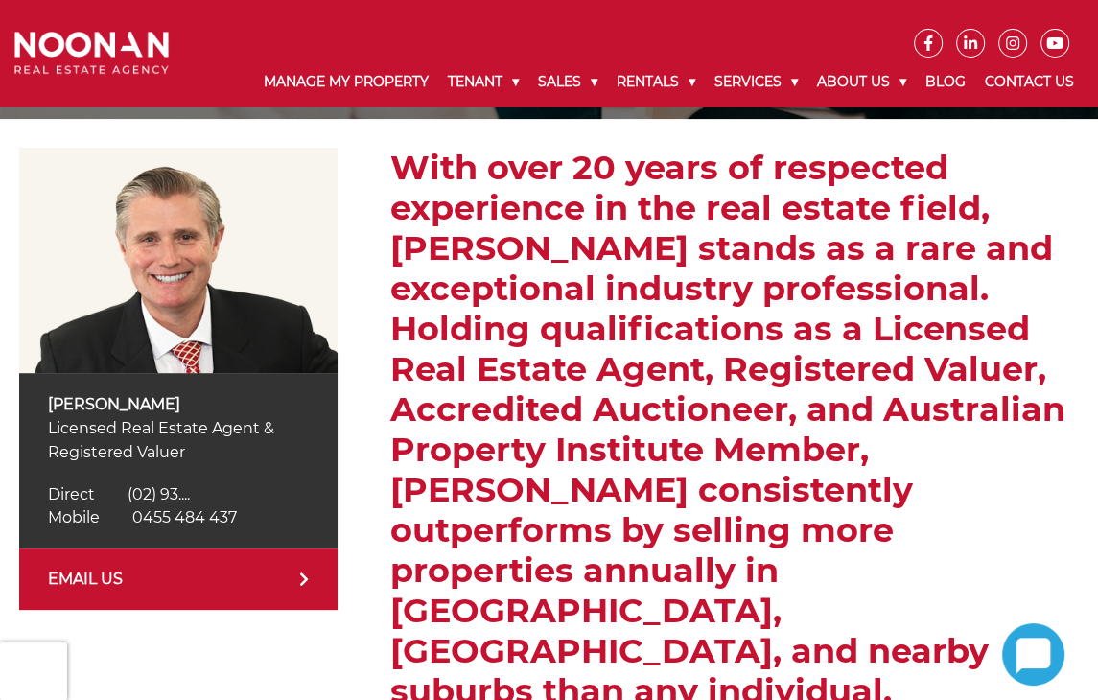
click at [109, 519] on div "Mobile 0455 484 437 Mobile 0455 48...." at bounding box center [178, 517] width 261 height 23
copy span "0455 484 437"
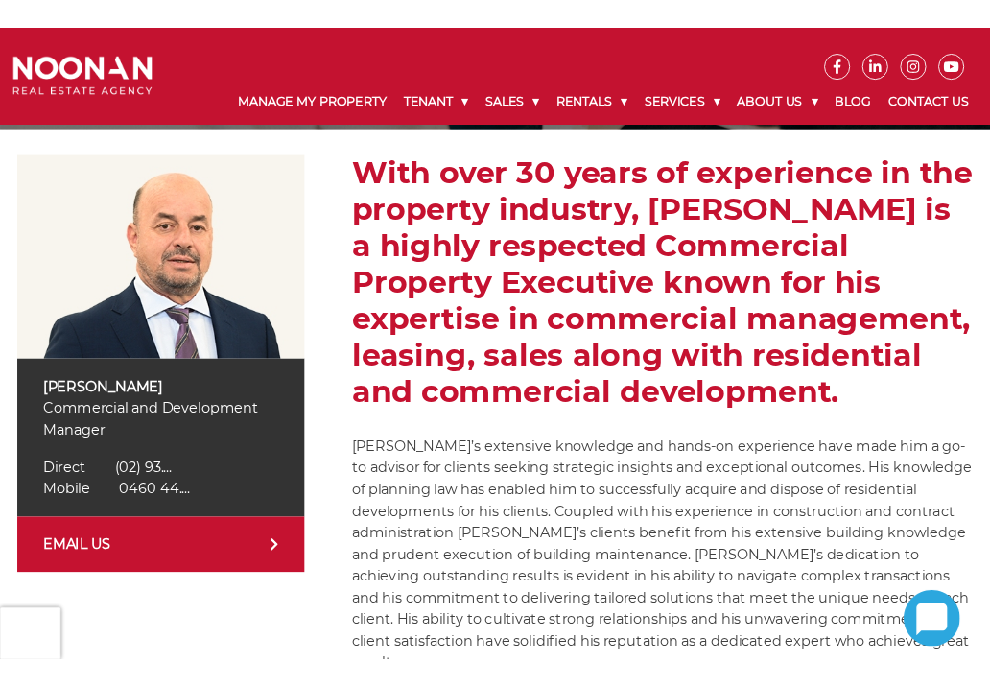
scroll to position [280, 0]
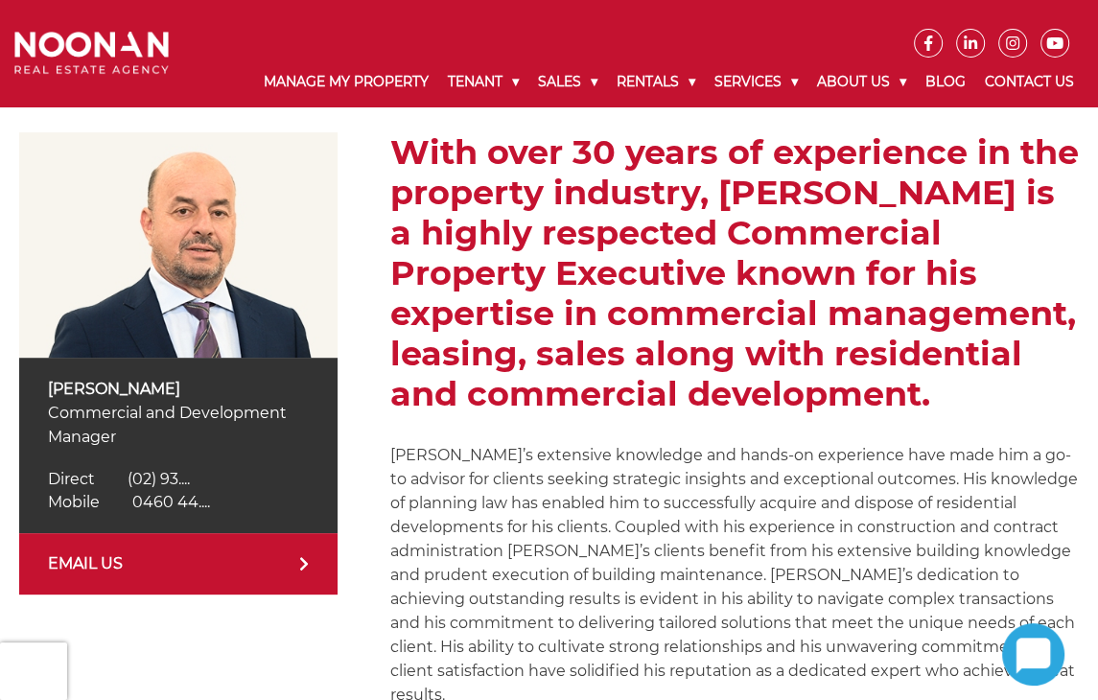
drag, startPoint x: 38, startPoint y: 388, endPoint x: 223, endPoint y: 385, distance: 185.2
click at [223, 385] on div "[PERSON_NAME] Commercial and Development Manager Direct [PHONE_NUMBER] Direct (…" at bounding box center [178, 446] width 318 height 176
copy p "[PERSON_NAME]"
click at [211, 509] on div "Mobile [PHONE_NUMBER] Mobile 0460 44...." at bounding box center [178, 502] width 261 height 23
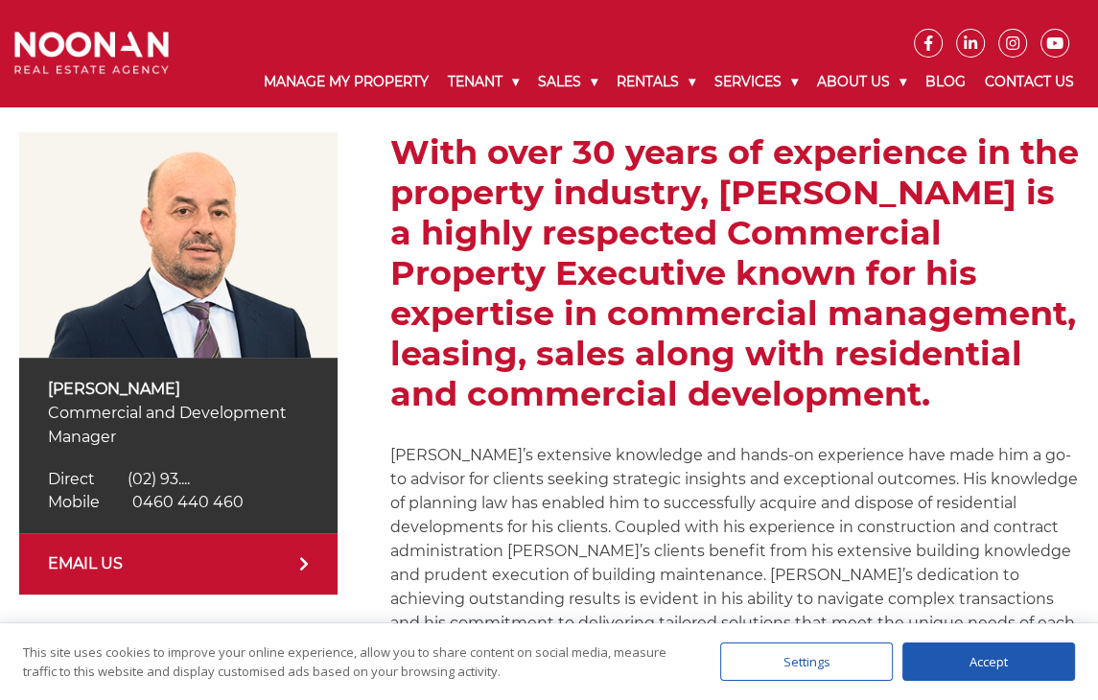
drag, startPoint x: 287, startPoint y: 493, endPoint x: 125, endPoint y: 498, distance: 162.2
click at [125, 498] on div "Mobile [PHONE_NUMBER] Mobile 0460 44...." at bounding box center [178, 502] width 261 height 23
copy span "0460 440 460"
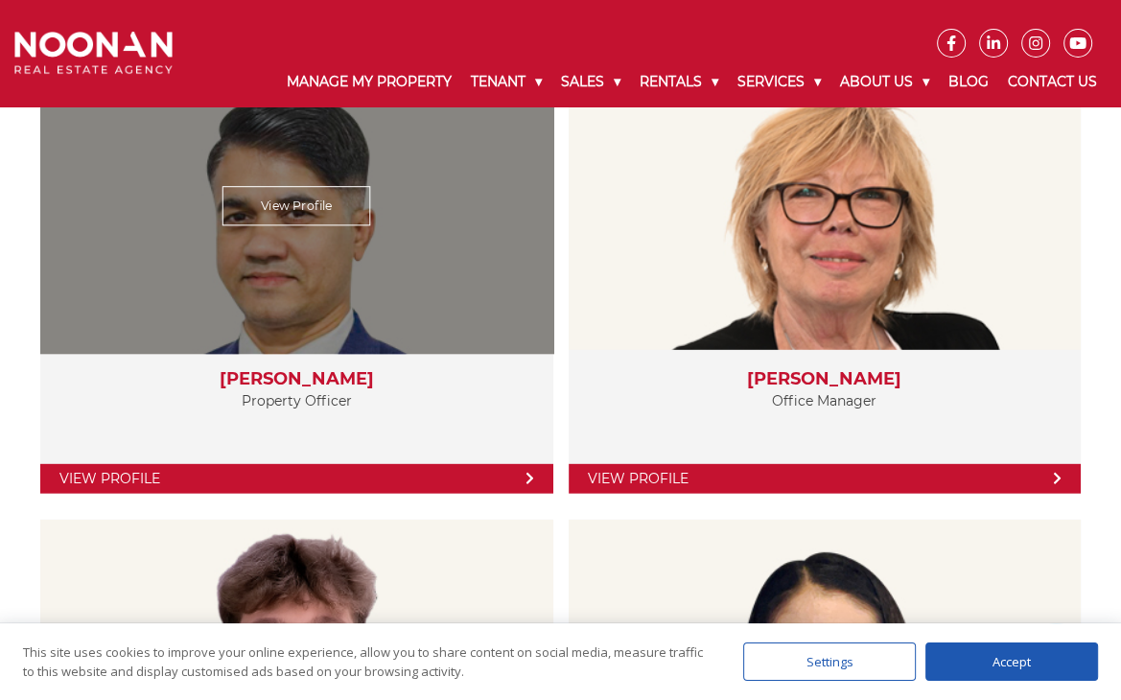
scroll to position [4128, 0]
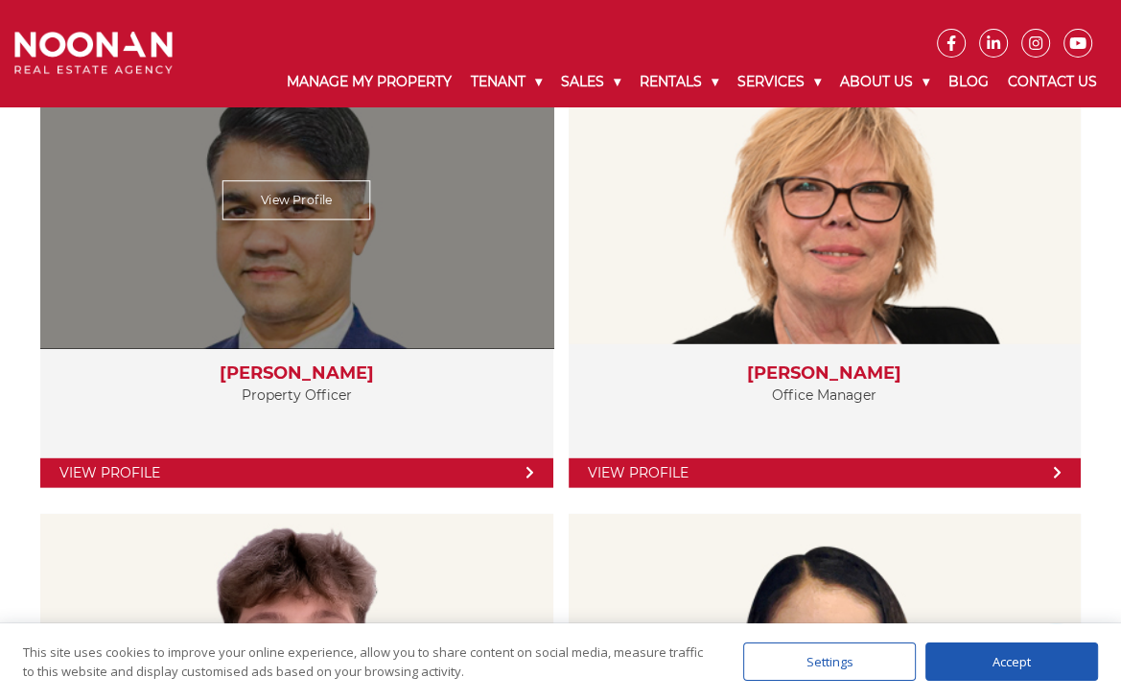
click at [295, 459] on link "View Profile" at bounding box center [296, 474] width 513 height 30
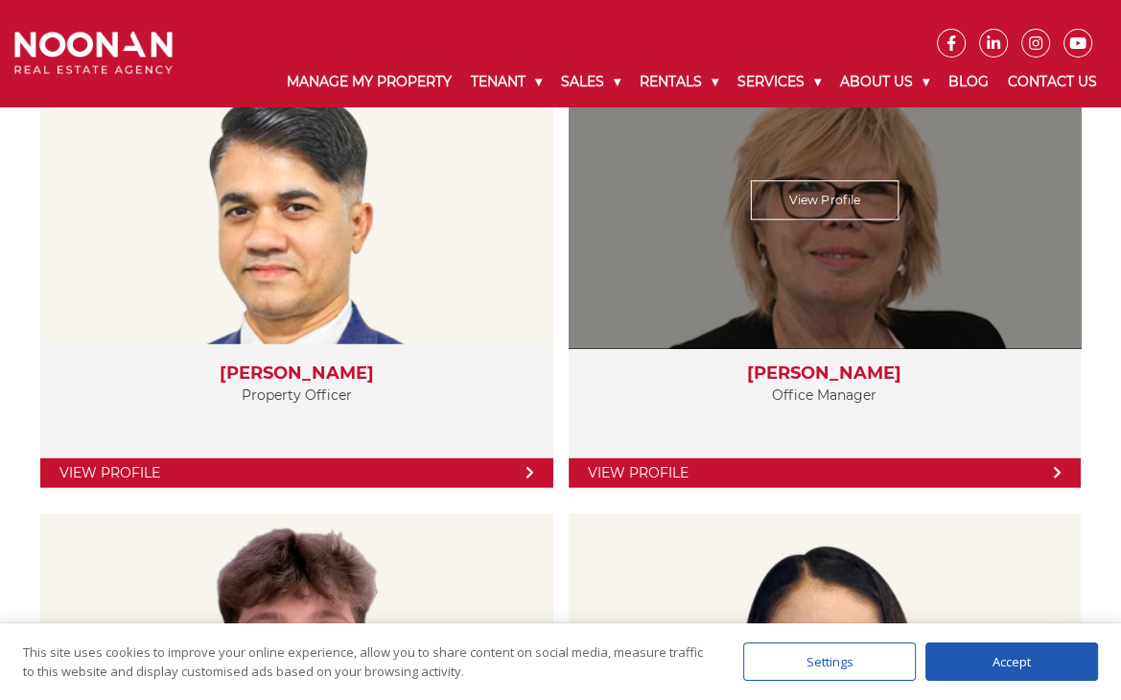
click at [759, 465] on link "View Profile" at bounding box center [825, 474] width 513 height 30
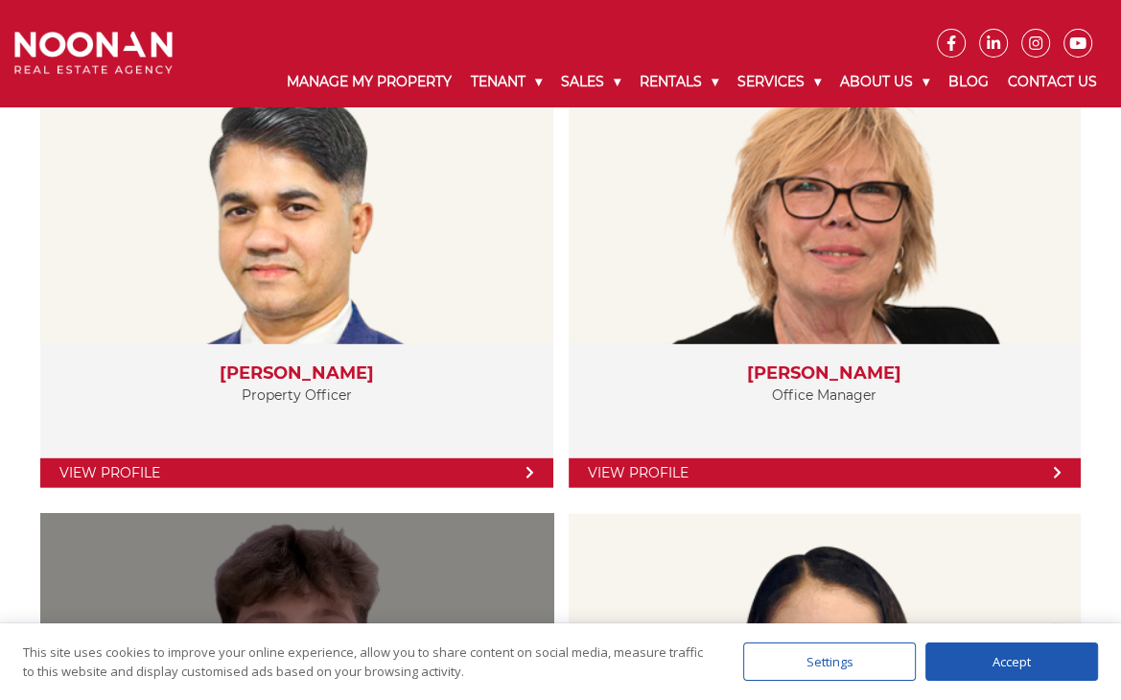
click at [317, 509] on div "View Profile" at bounding box center [297, 657] width 529 height 296
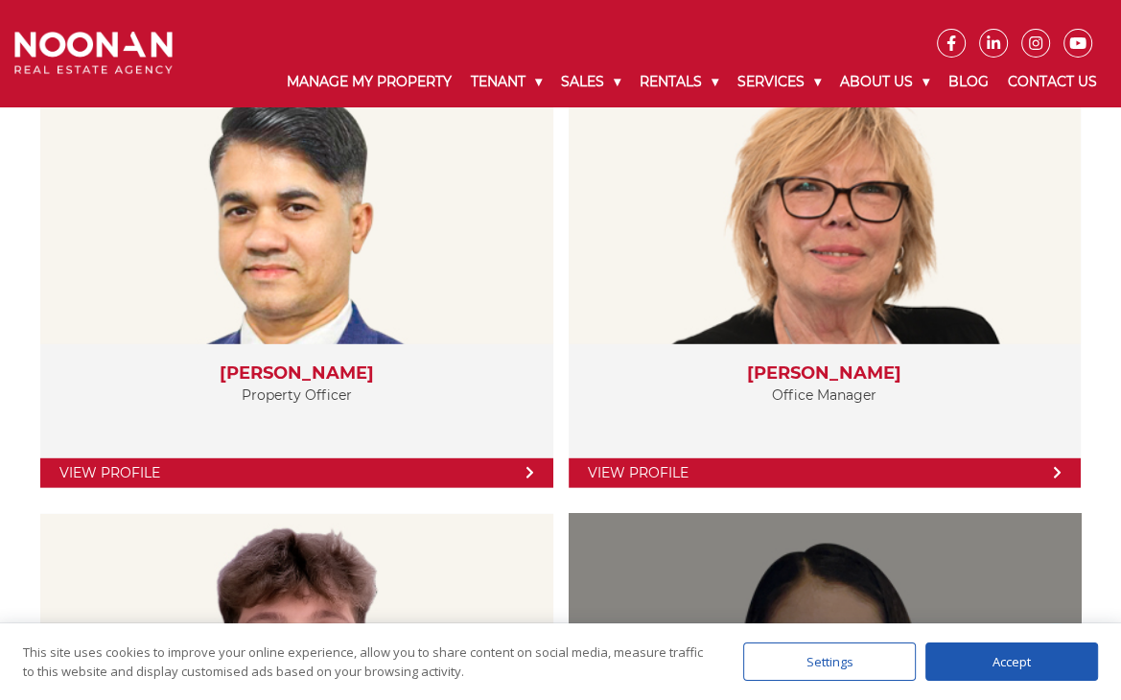
click at [834, 638] on link "View Profile" at bounding box center [825, 657] width 149 height 39
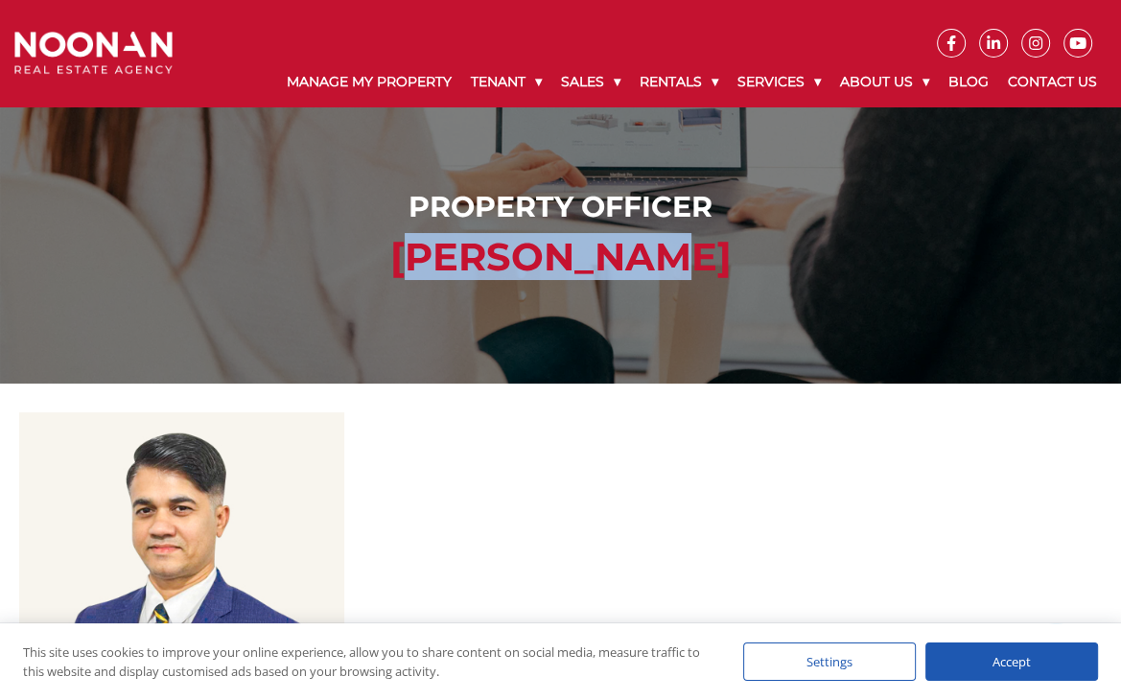
drag, startPoint x: 436, startPoint y: 265, endPoint x: 703, endPoint y: 247, distance: 267.2
click at [703, 247] on h2 "[PERSON_NAME]" at bounding box center [560, 257] width 1083 height 46
copy h2 "[PERSON_NAME]"
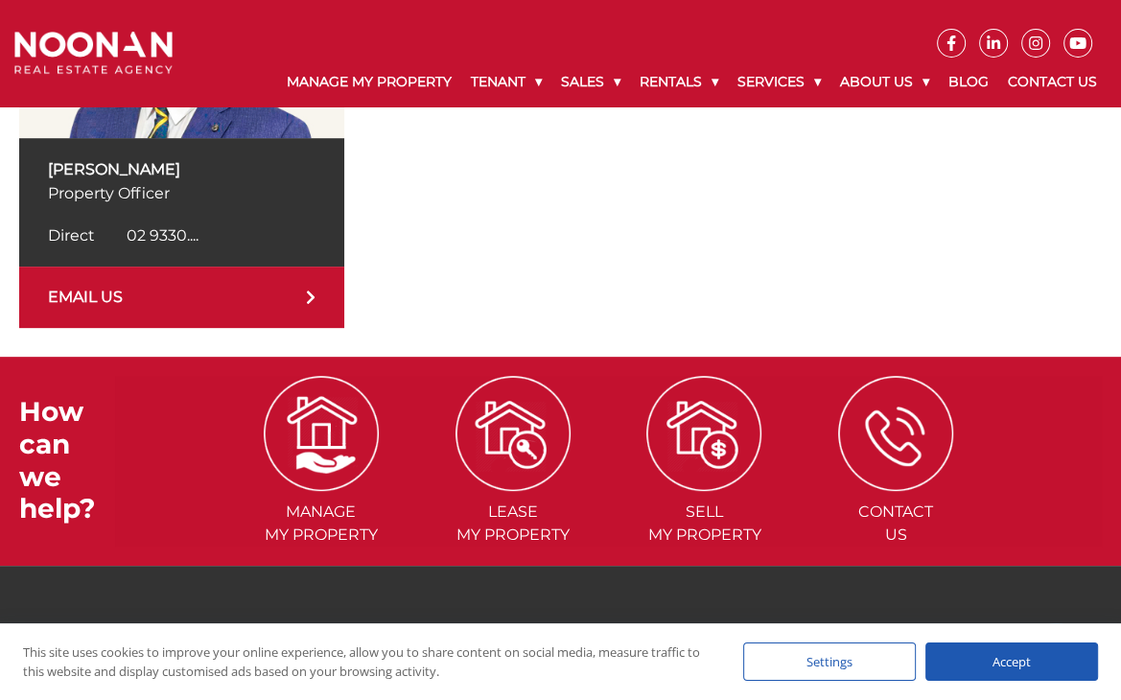
scroll to position [512, 0]
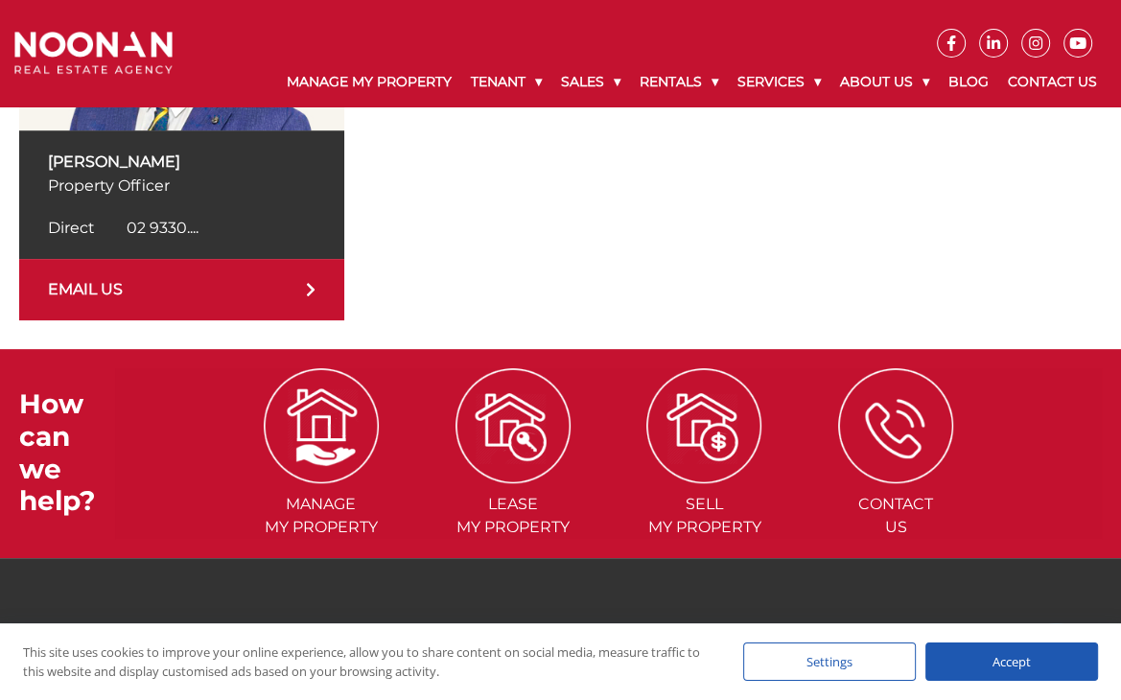
click at [207, 228] on div "Direct 02 9330 6851 Direct 02 9330...." at bounding box center [182, 228] width 268 height 23
drag, startPoint x: 292, startPoint y: 229, endPoint x: 111, endPoint y: 230, distance: 180.3
click at [111, 230] on div "Direct 02 9330 6851 Direct 02 9330...." at bounding box center [182, 228] width 268 height 23
copy span "02 9330 6851"
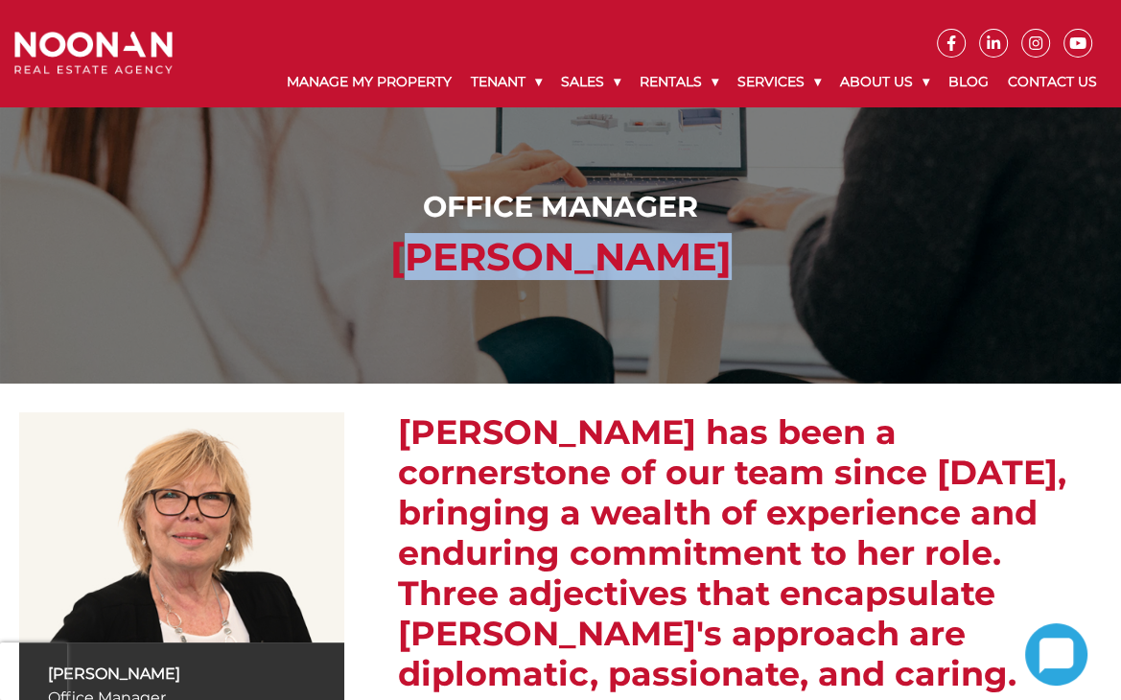
drag, startPoint x: 399, startPoint y: 254, endPoint x: 787, endPoint y: 244, distance: 387.7
click at [787, 244] on h2 "[PERSON_NAME]" at bounding box center [560, 257] width 1083 height 46
copy h2 "[PERSON_NAME]"
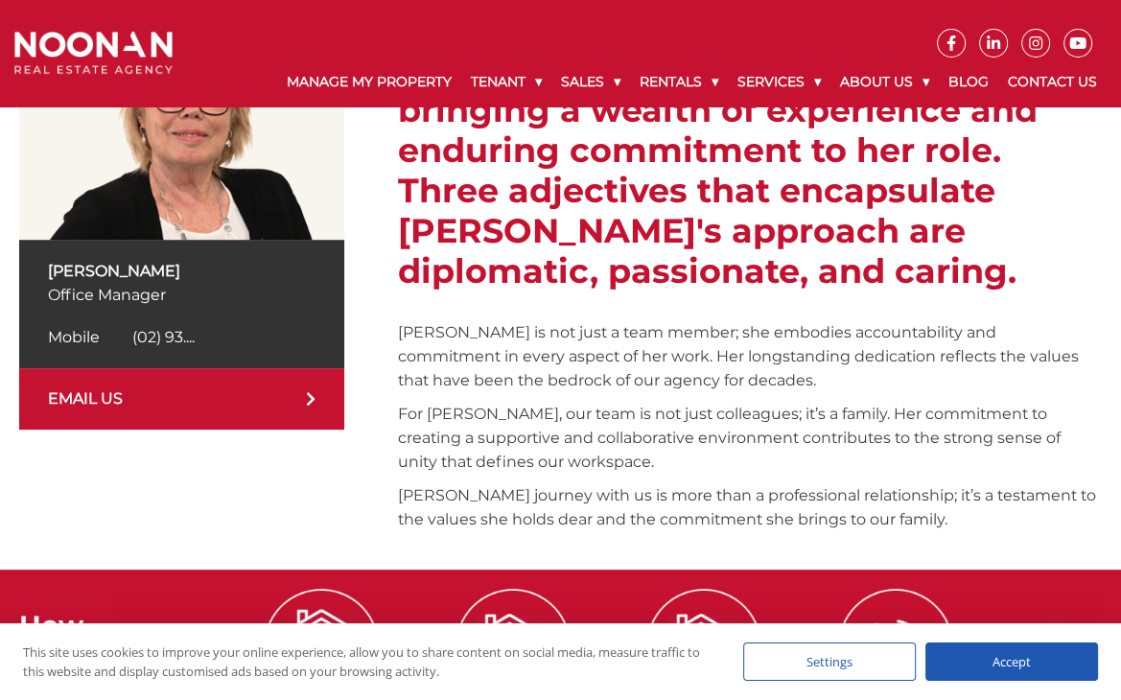
scroll to position [406, 0]
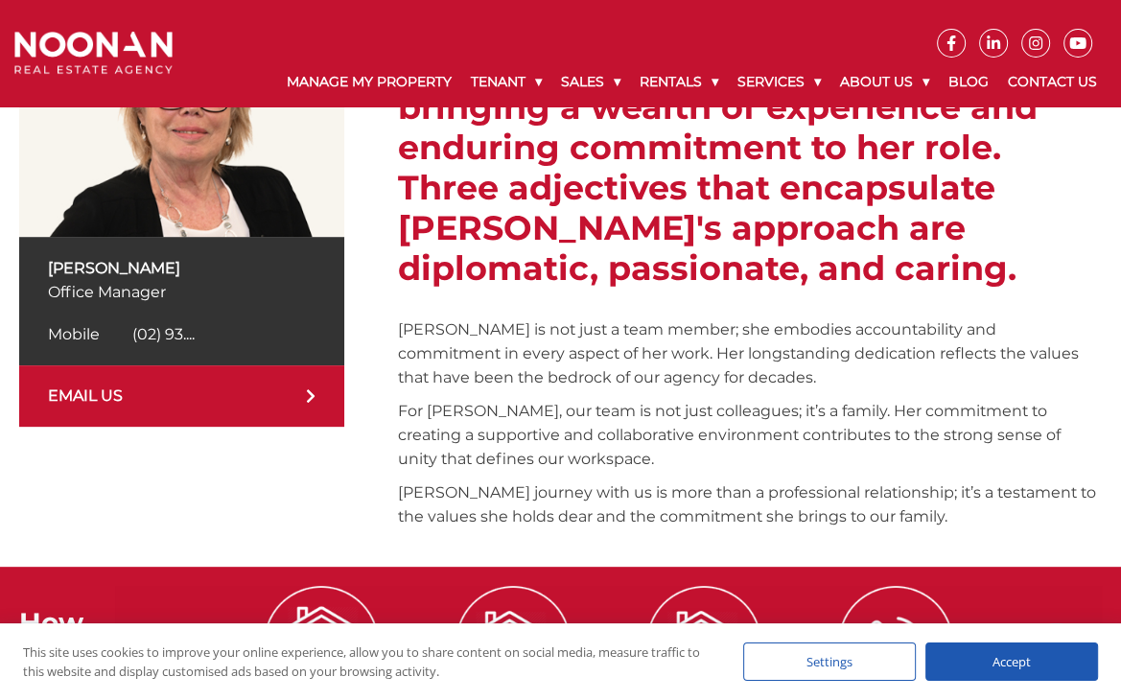
click at [198, 334] on div "Mobile [PHONE_NUMBER] Mobile (02) 93...." at bounding box center [182, 334] width 268 height 23
drag, startPoint x: 268, startPoint y: 330, endPoint x: 122, endPoint y: 339, distance: 146.1
click at [122, 339] on div "Mobile [PHONE_NUMBER] Mobile (02) 93...." at bounding box center [182, 334] width 268 height 23
copy span "[PHONE_NUMBER]"
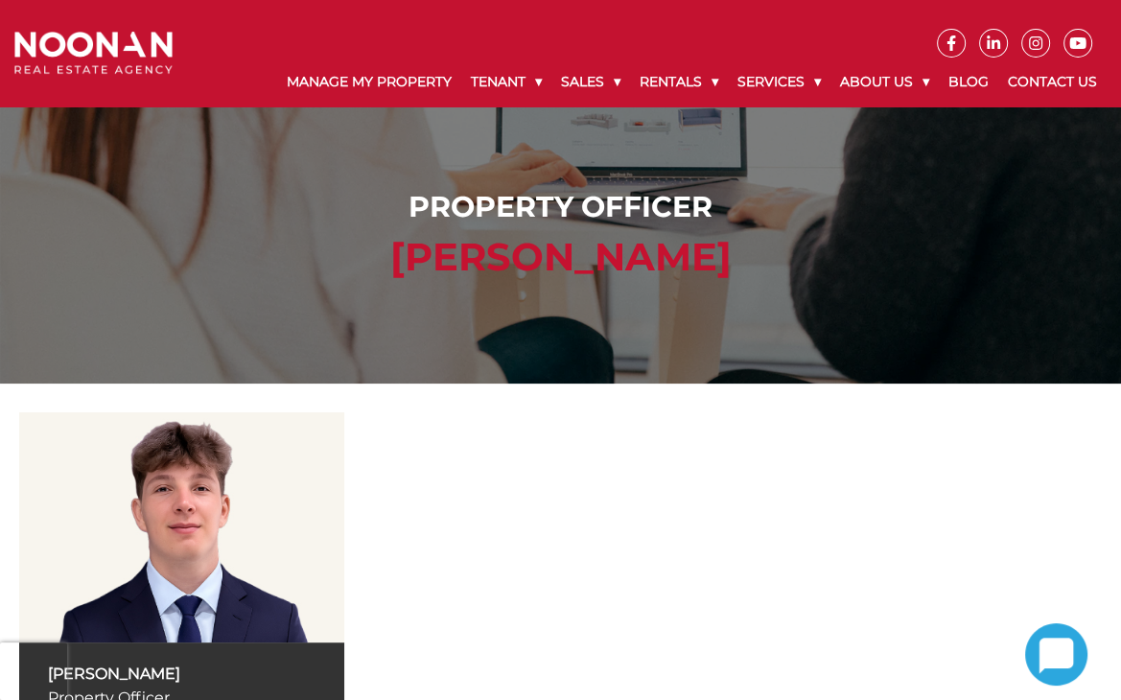
drag, startPoint x: 268, startPoint y: 254, endPoint x: 860, endPoint y: 246, distance: 592.9
click at [860, 246] on h2 "[PERSON_NAME]" at bounding box center [560, 257] width 1083 height 46
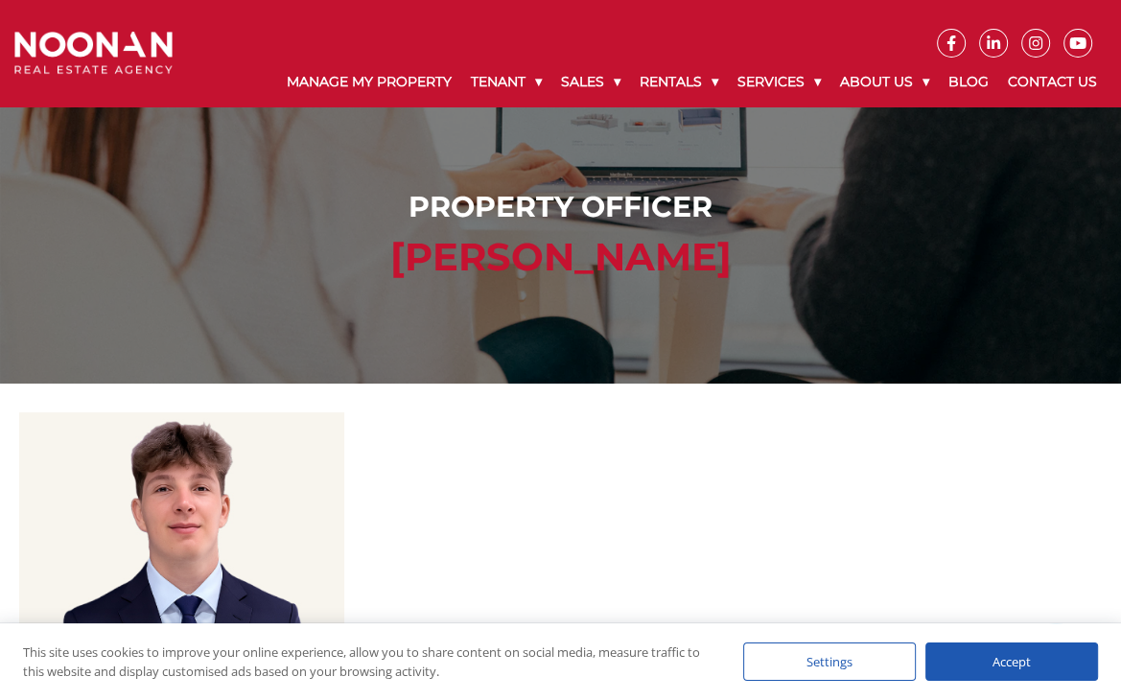
copy h2 "[PERSON_NAME]"
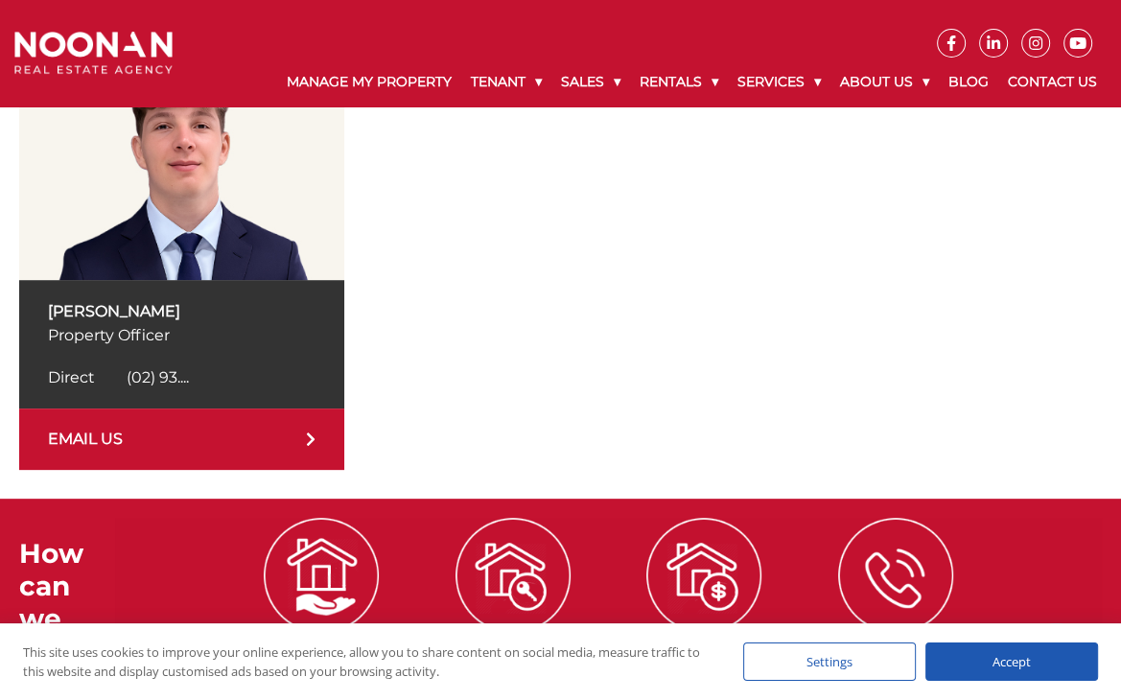
scroll to position [457, 0]
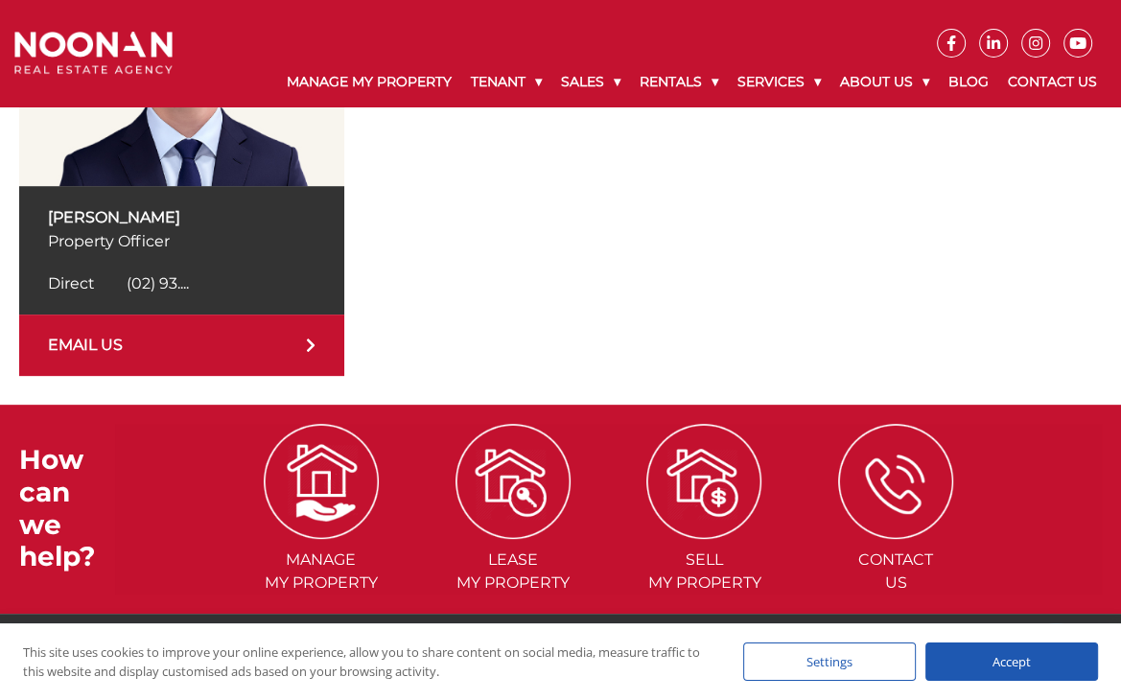
click at [192, 277] on div "Direct [PHONE_NUMBER] Direct (02) 93...." at bounding box center [182, 283] width 268 height 23
copy span "[PHONE_NUMBER]"
drag, startPoint x: 300, startPoint y: 288, endPoint x: 119, endPoint y: 283, distance: 181.4
click at [119, 283] on div "Direct [PHONE_NUMBER] Direct (02) 93...." at bounding box center [182, 283] width 268 height 23
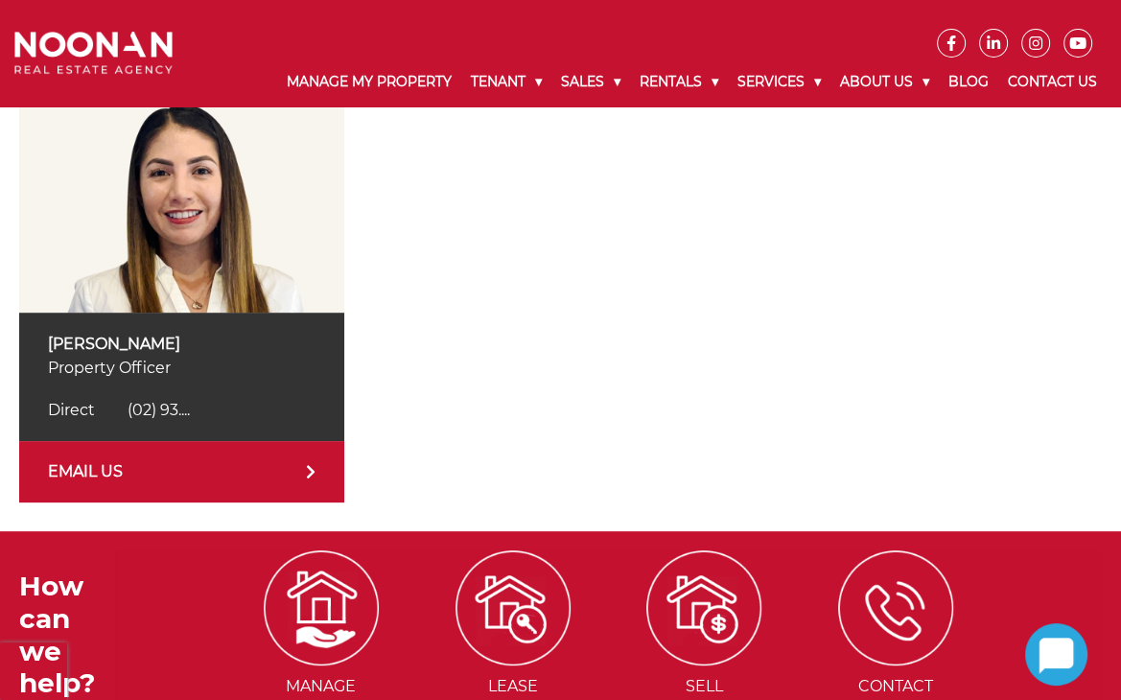
scroll to position [334, 0]
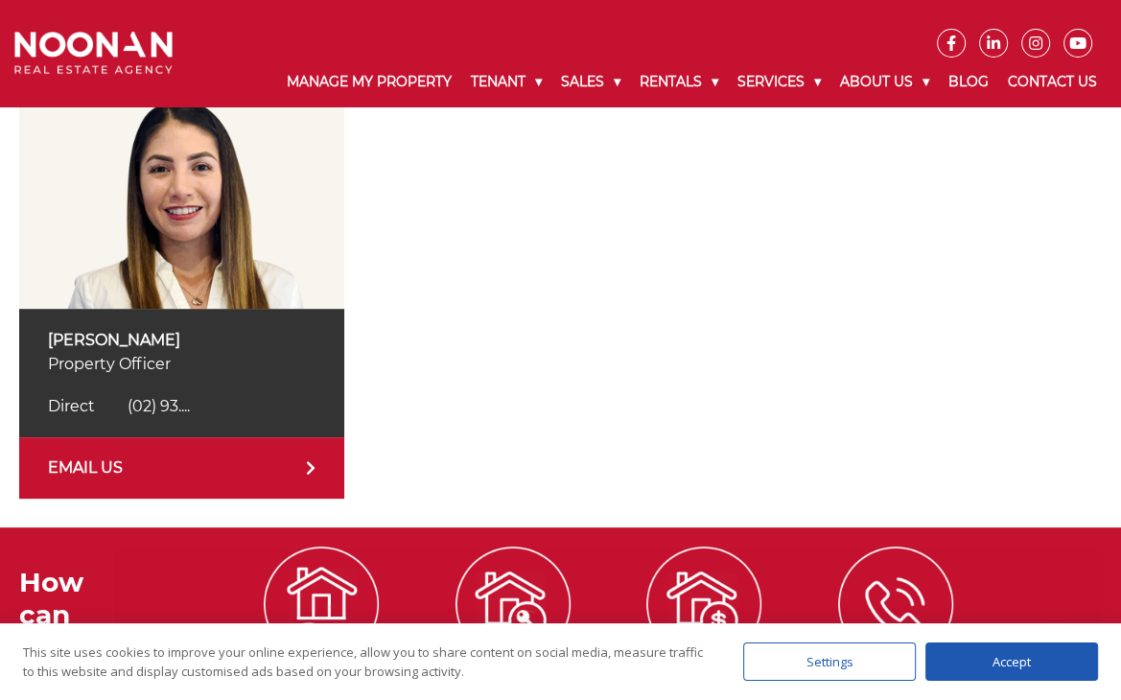
click at [194, 407] on div "Direct [PHONE_NUMBER] Direct (02) 93...." at bounding box center [182, 406] width 268 height 23
drag, startPoint x: 35, startPoint y: 329, endPoint x: 173, endPoint y: 330, distance: 137.2
click at [173, 330] on div "[PERSON_NAME] Property Officer Direct [PHONE_NUMBER] Direct (02) 93...." at bounding box center [181, 373] width 325 height 129
copy p "[PERSON_NAME]"
drag, startPoint x: 269, startPoint y: 400, endPoint x: 129, endPoint y: 400, distance: 139.1
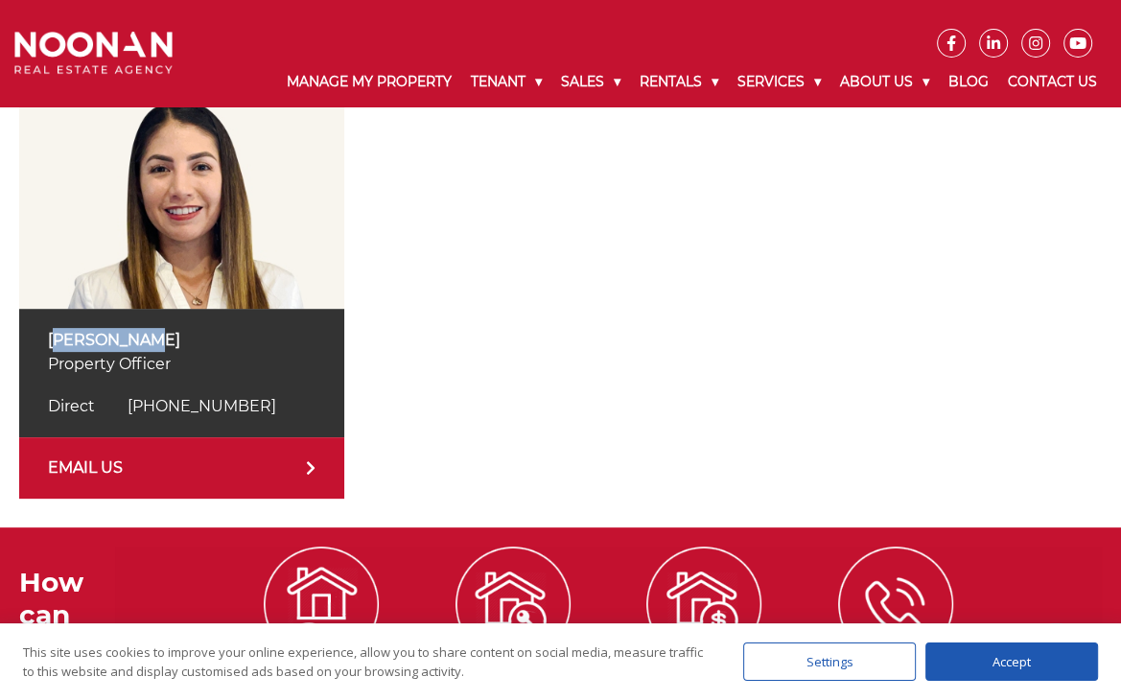
click at [129, 400] on div "Direct [PHONE_NUMBER] Direct (02) 93...." at bounding box center [182, 406] width 268 height 23
copy span "[PHONE_NUMBER]"
